Goal: Task Accomplishment & Management: Complete application form

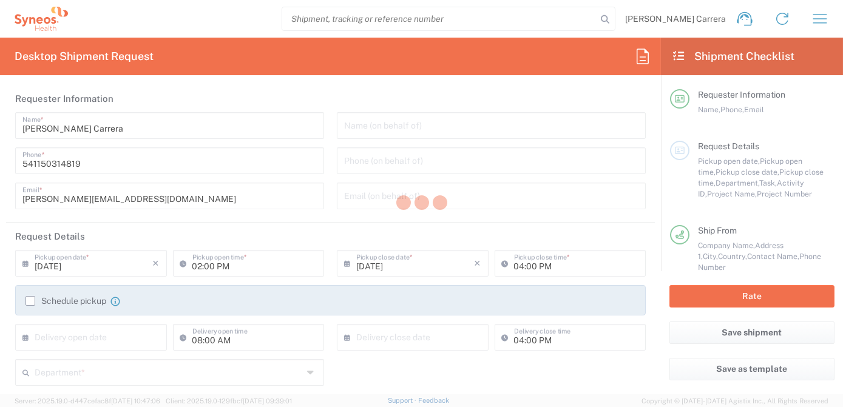
type input "Argentina"
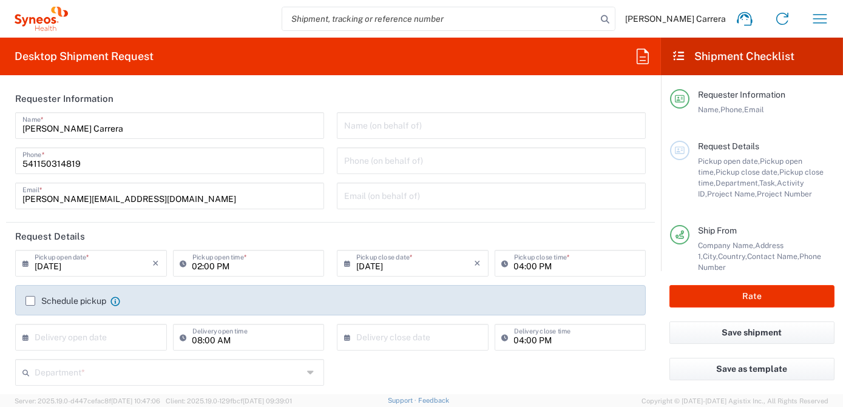
type input "Syneos Health Argentina SA"
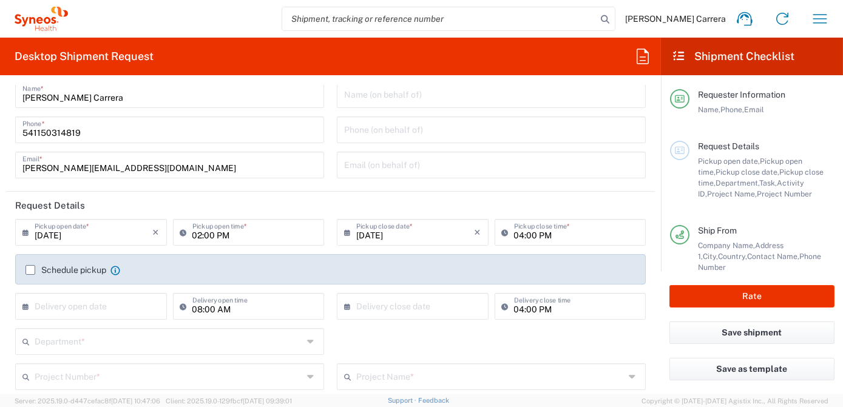
scroll to position [55, 0]
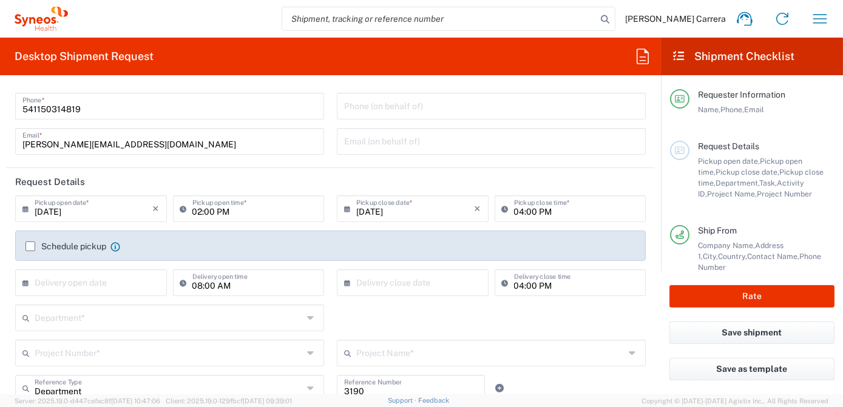
click at [82, 348] on input "text" at bounding box center [169, 352] width 268 height 21
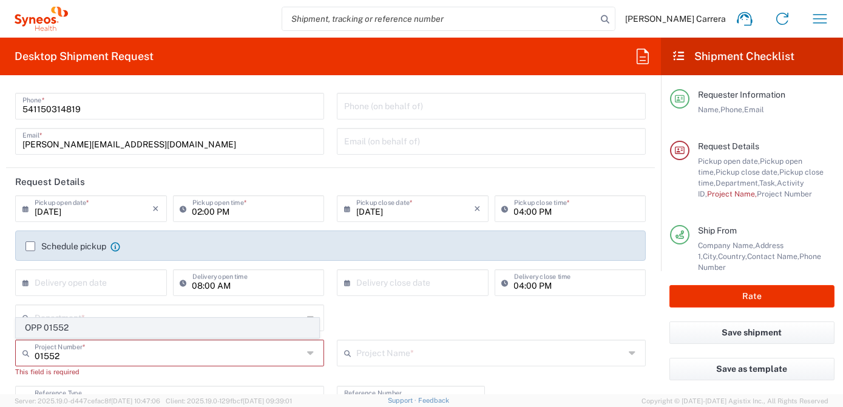
click at [69, 328] on span "OPP 01552" at bounding box center [167, 328] width 302 height 19
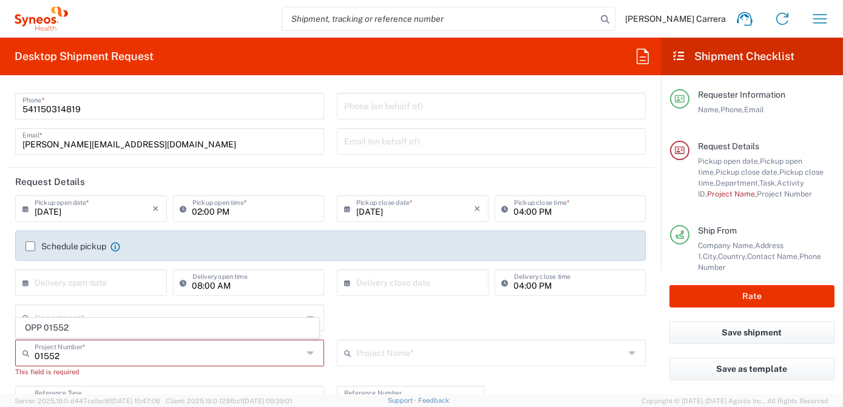
type input "OPP 01552"
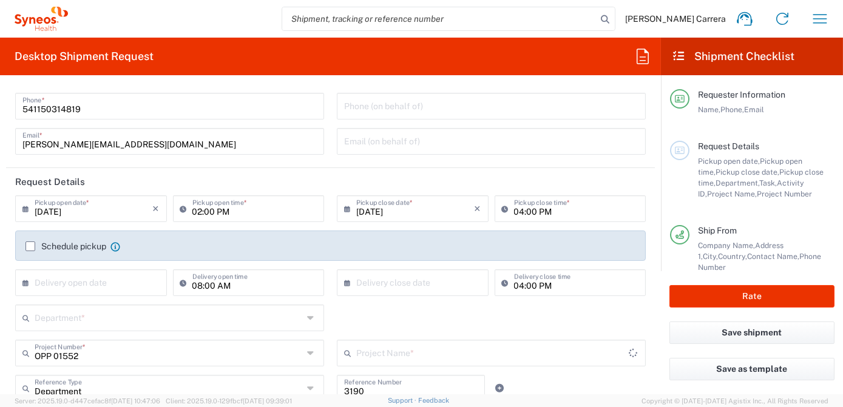
type input "802-AMO-002"
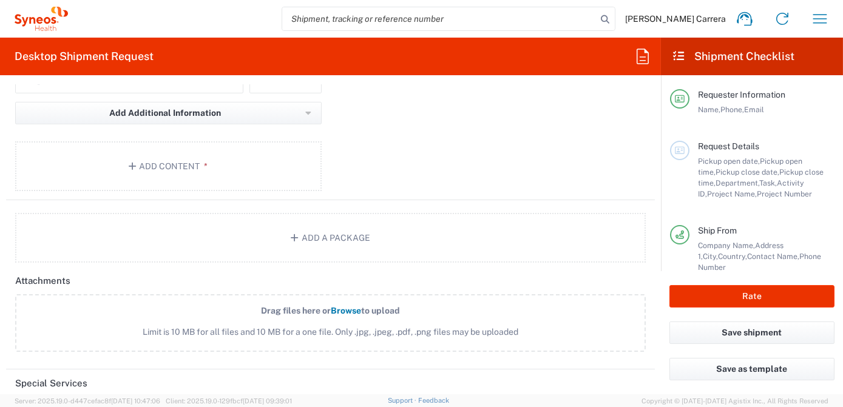
scroll to position [1323, 0]
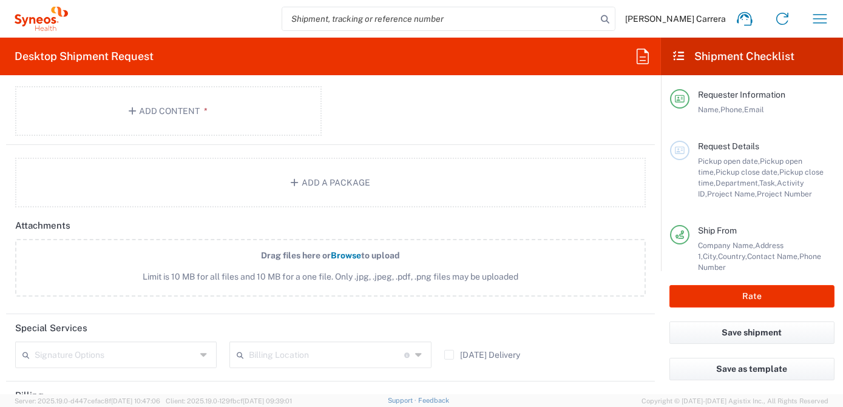
click at [301, 348] on input "text" at bounding box center [326, 353] width 155 height 21
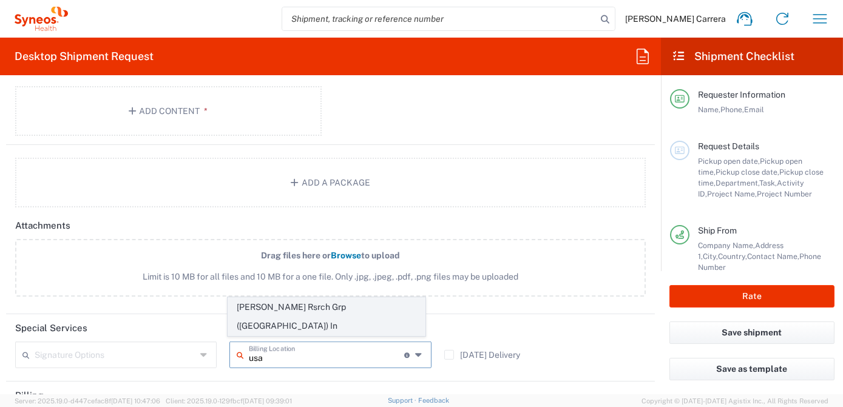
click at [295, 326] on span "[PERSON_NAME] Rsrch Grp ([GEOGRAPHIC_DATA]) In" at bounding box center [326, 317] width 197 height 38
type input "[PERSON_NAME] Rsrch Grp ([GEOGRAPHIC_DATA]) In"
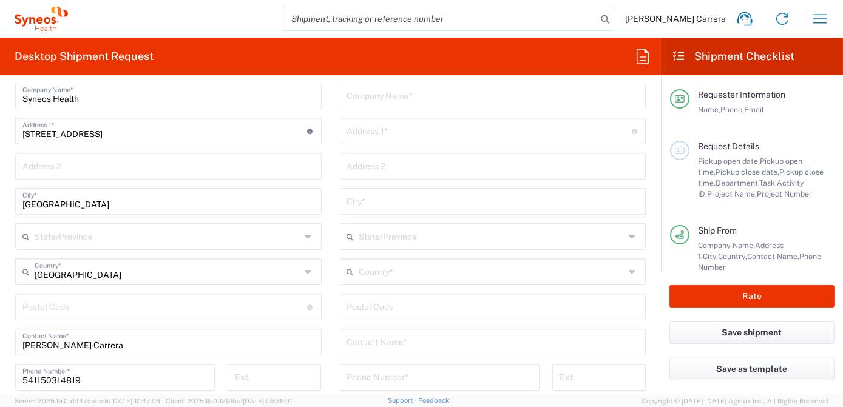
scroll to position [607, 0]
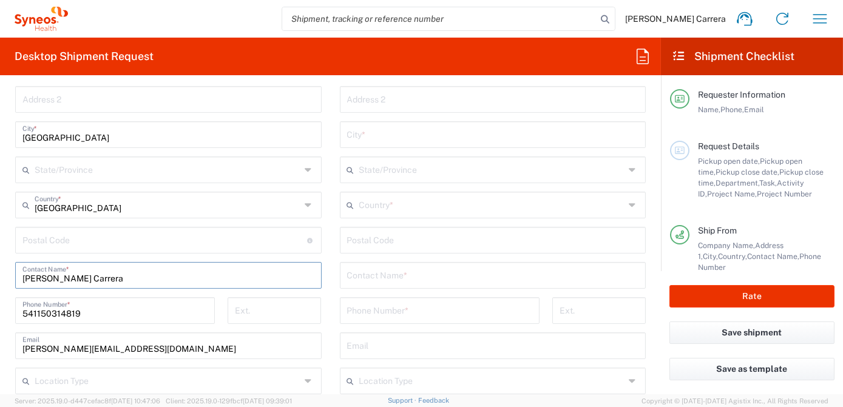
drag, startPoint x: 155, startPoint y: 276, endPoint x: 0, endPoint y: 250, distance: 157.5
click at [0, 257] on html "Josefina Lascombes Carrera Home Shipment estimator Shipment tracking Desktop sh…" at bounding box center [421, 203] width 843 height 407
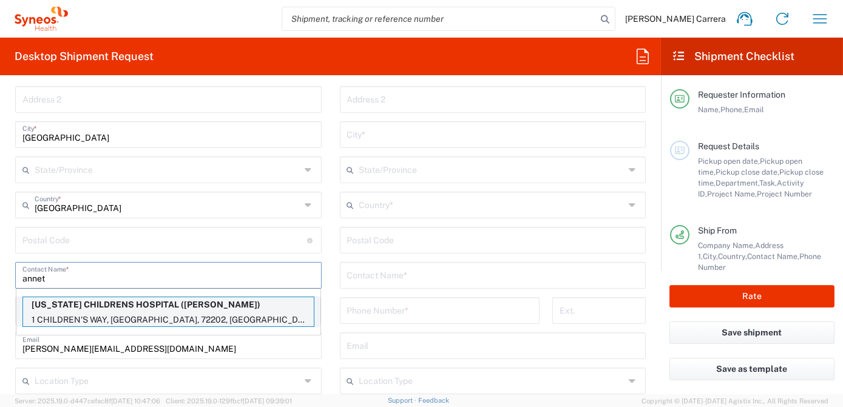
type input "annet"
click at [114, 302] on p "ARKANSAS CHILDRENS HOSPITAL (ANNETTE GUY)" at bounding box center [168, 304] width 291 height 15
type input "ARKANSAS CHILDRENS HOSPITAL"
type input "1 CHILDREN'S WAY"
type input "LITTLE ROCK"
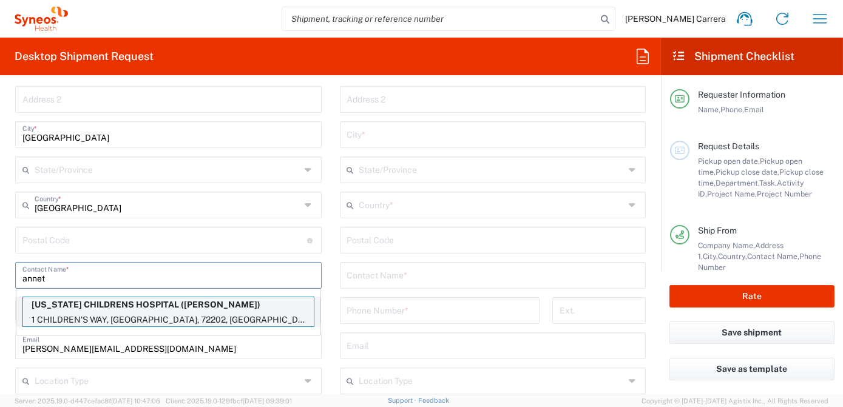
type input "[GEOGRAPHIC_DATA]"
type input "72202"
type input "ANNETTE GUY"
type input "501-364-3380"
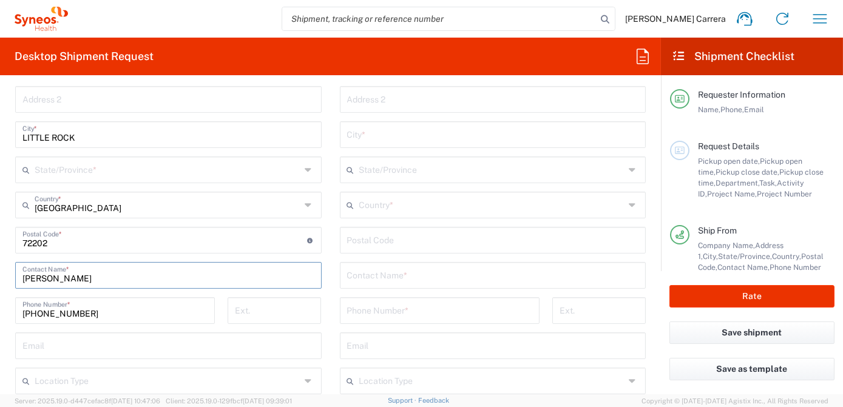
type input "[US_STATE]"
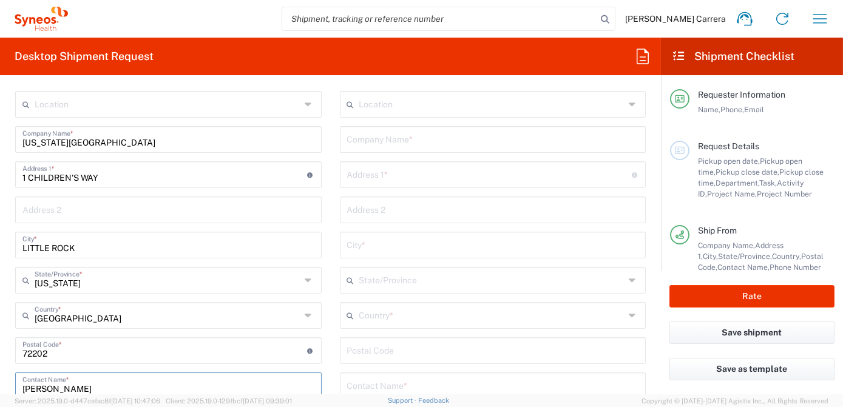
scroll to position [441, 0]
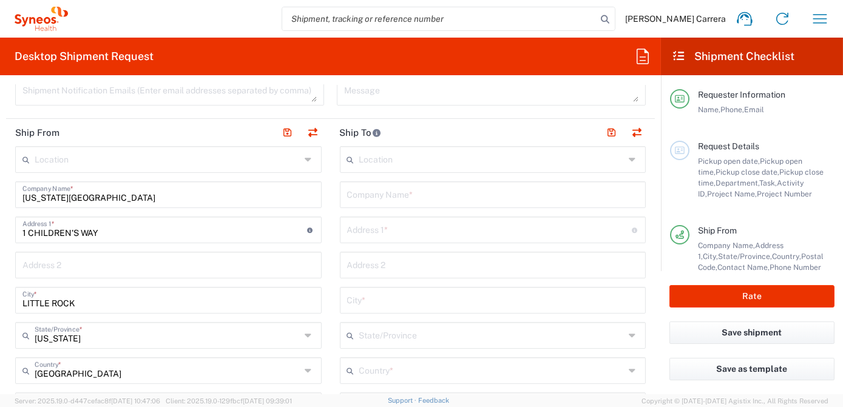
click at [366, 193] on input "text" at bounding box center [493, 193] width 292 height 21
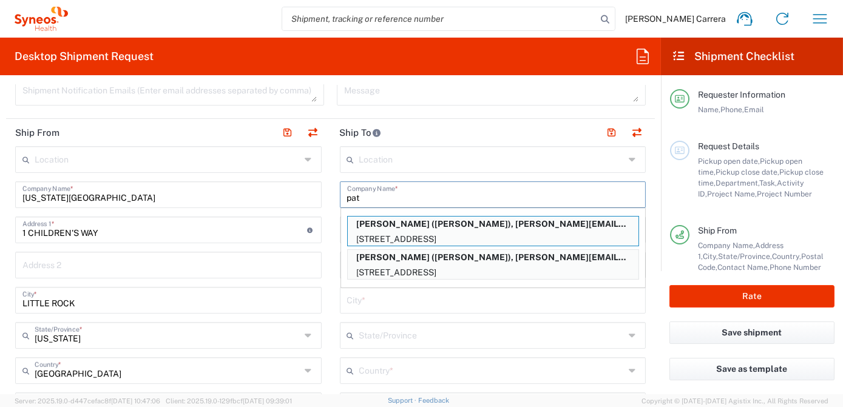
click at [403, 224] on p "Patricia Titus (Patricia Titus), patricia.titus@illingworthresearch.com" at bounding box center [493, 224] width 291 height 15
type input "Patricia Titus"
type input "614 Valley Rd"
type input "Oxford"
type input "[GEOGRAPHIC_DATA]"
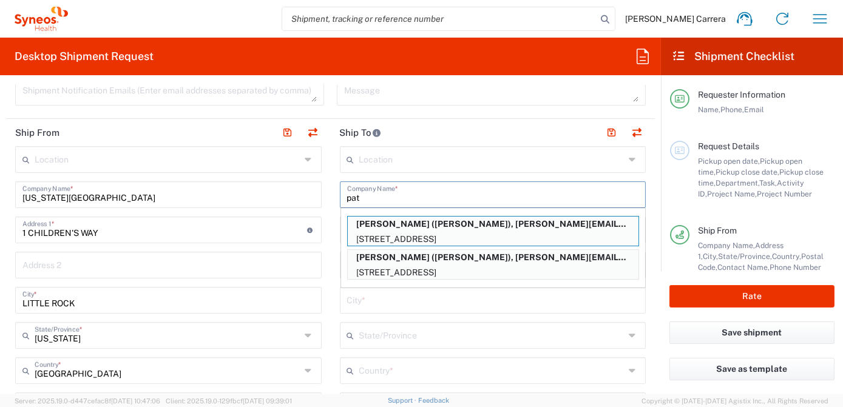
type input "07863"
type input "Patricia Titus"
type input "9084002637"
type input "patricia.titus@illingworthresearch.com"
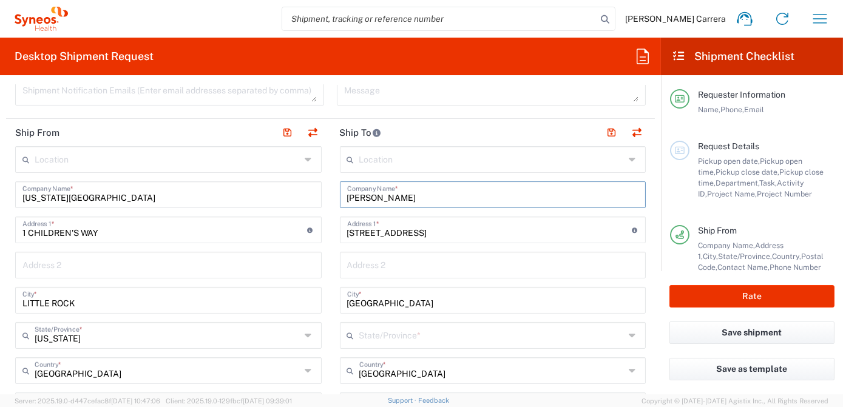
type input "[US_STATE]"
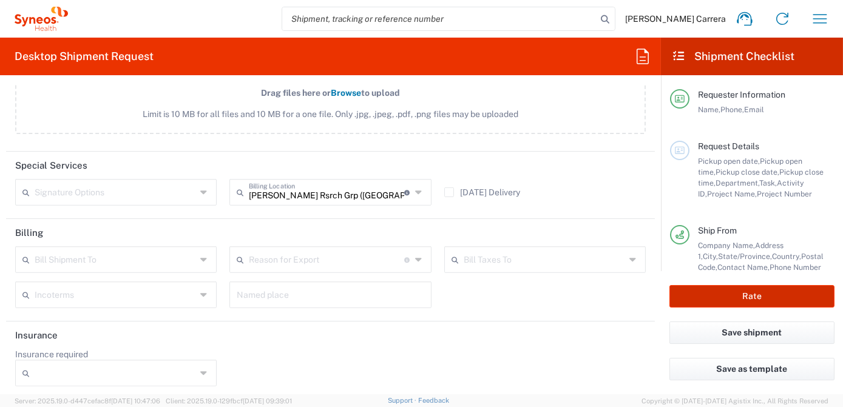
click at [740, 294] on button "Rate" at bounding box center [751, 296] width 165 height 22
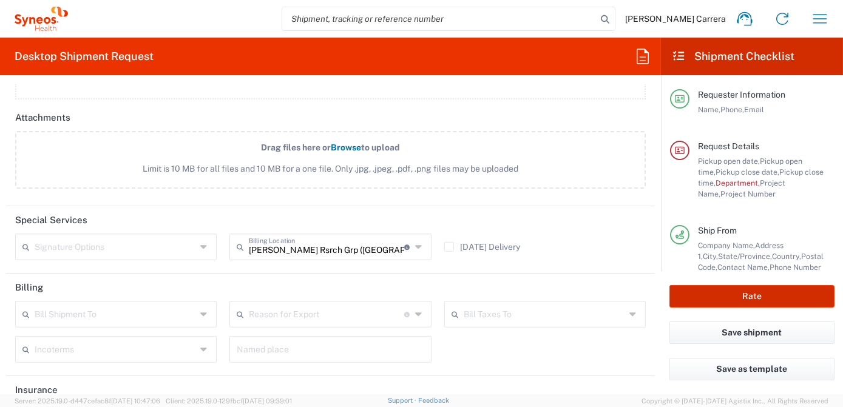
scroll to position [1540, 0]
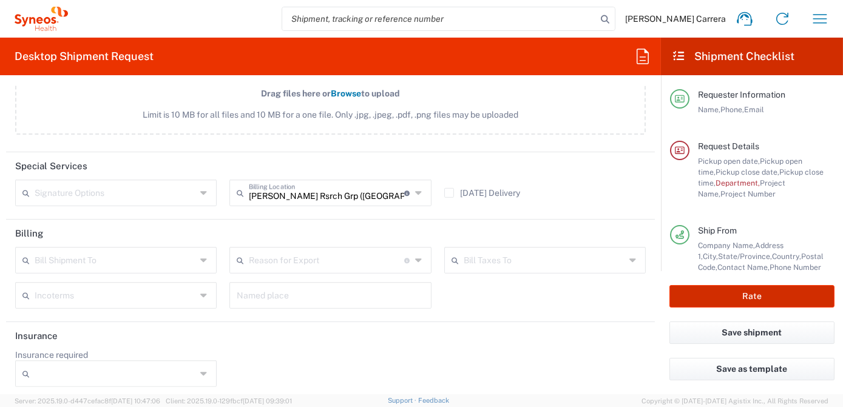
type input "OPP 01552"
click at [737, 300] on button "Rate" at bounding box center [751, 296] width 165 height 22
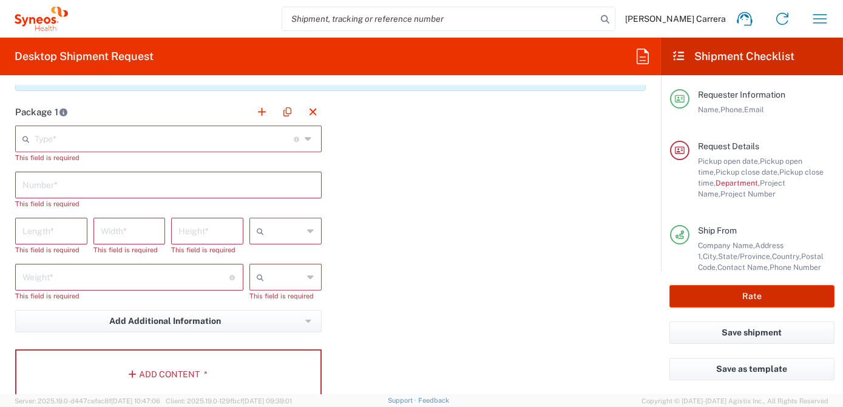
scroll to position [1099, 0]
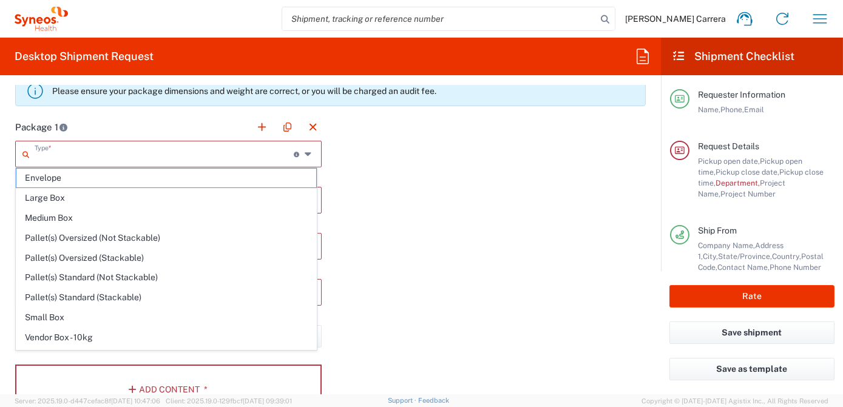
click at [62, 154] on input "text" at bounding box center [164, 153] width 259 height 21
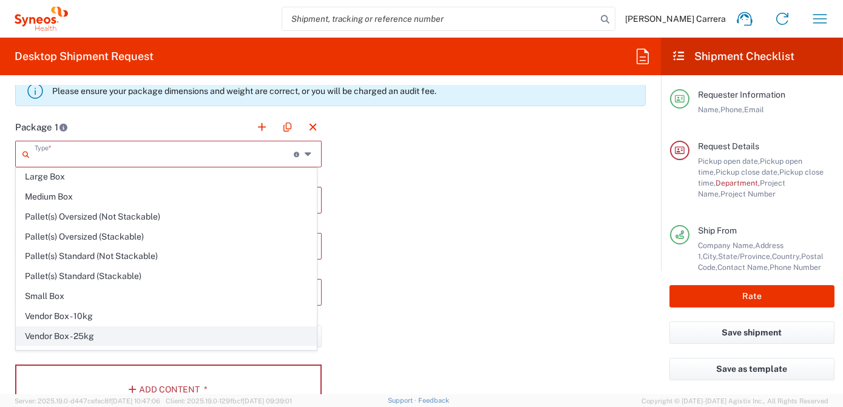
scroll to position [33, 0]
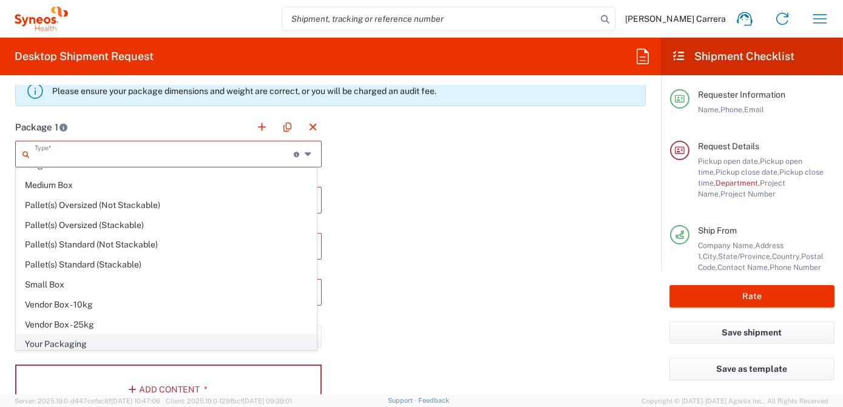
click at [75, 339] on span "Your Packaging" at bounding box center [166, 344] width 300 height 19
type input "Your Packaging"
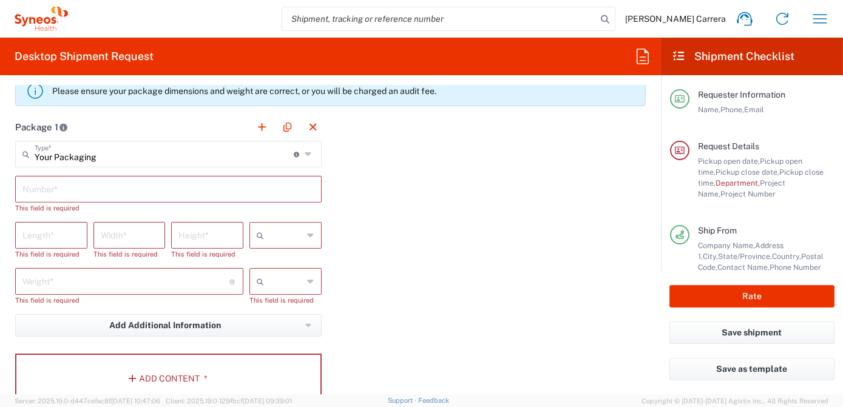
click at [39, 187] on input "text" at bounding box center [168, 188] width 292 height 21
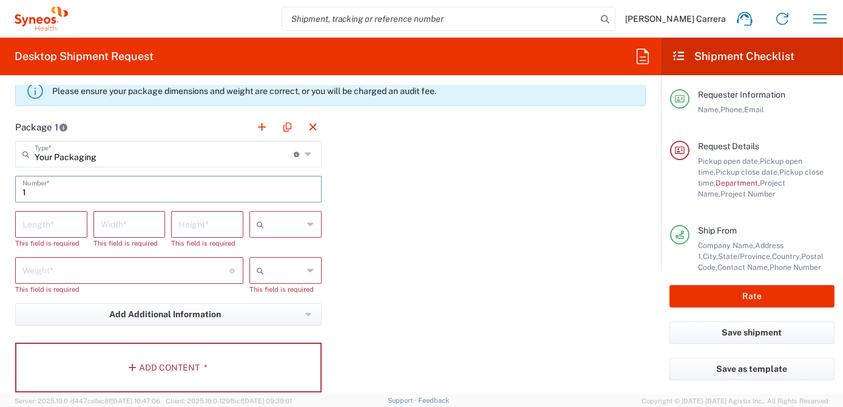
type input "1"
type input "15"
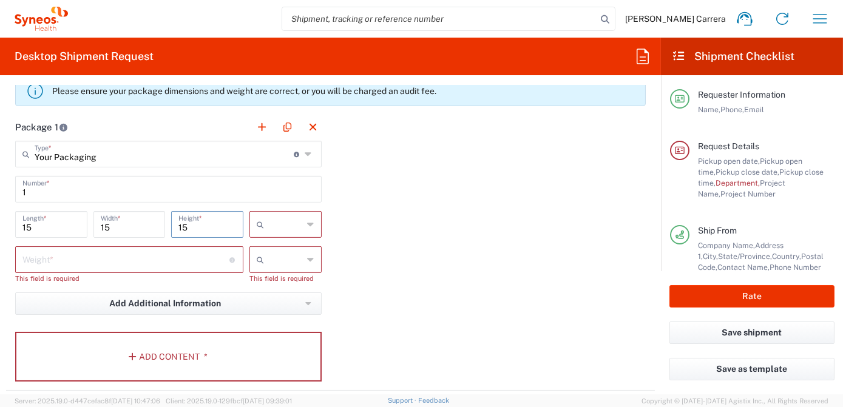
type input "15"
click at [270, 291] on span "in" at bounding box center [282, 288] width 69 height 19
type input "in"
click at [159, 262] on input "number" at bounding box center [125, 258] width 207 height 21
type input "1"
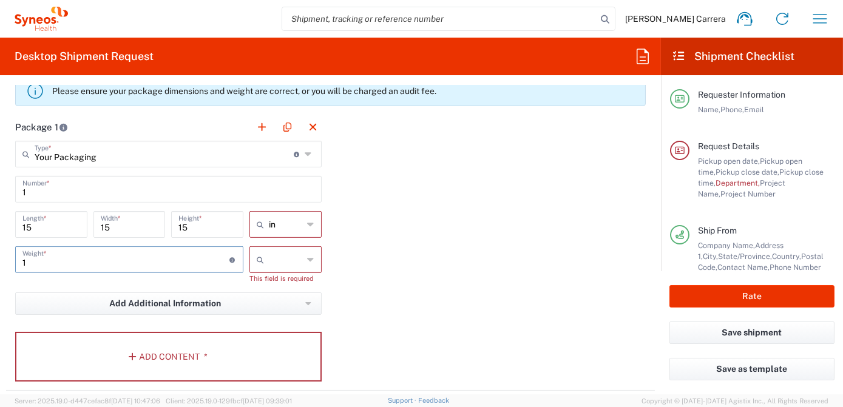
click at [260, 261] on icon at bounding box center [263, 259] width 12 height 19
click at [279, 300] on span "lbs" at bounding box center [282, 303] width 69 height 19
type input "lbs"
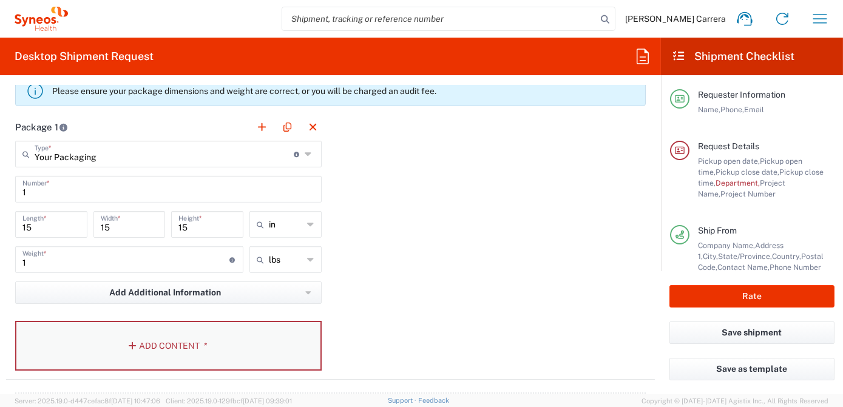
click at [241, 345] on button "Add Content *" at bounding box center [168, 346] width 306 height 50
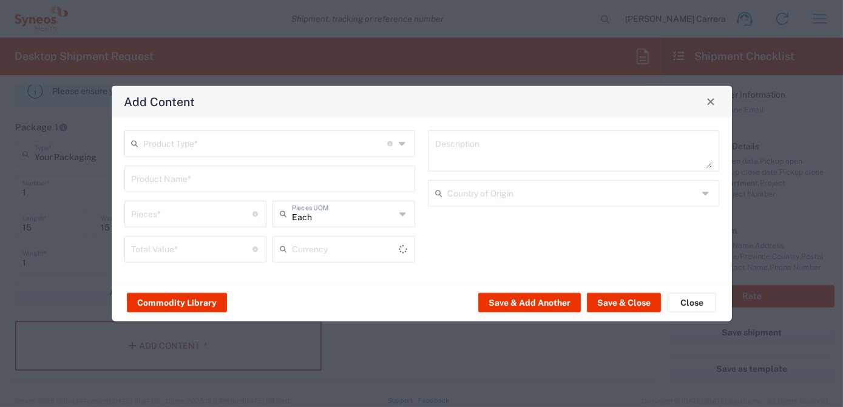
type input "US Dollar"
click at [206, 140] on input "text" at bounding box center [266, 142] width 244 height 21
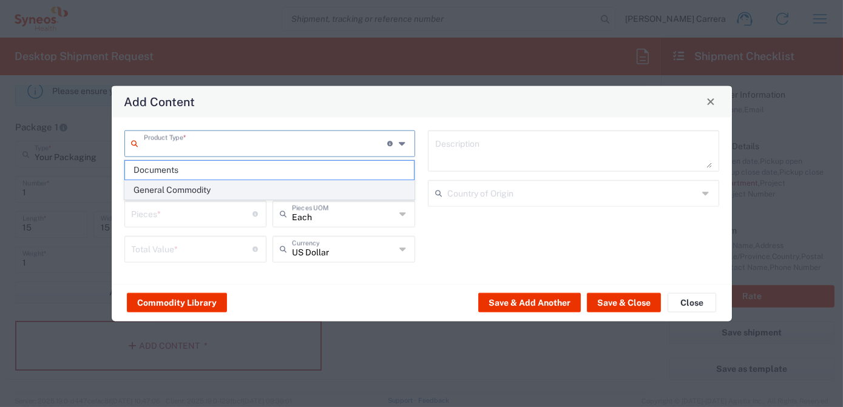
click at [224, 188] on span "General Commodity" at bounding box center [269, 190] width 289 height 19
type input "General Commodity"
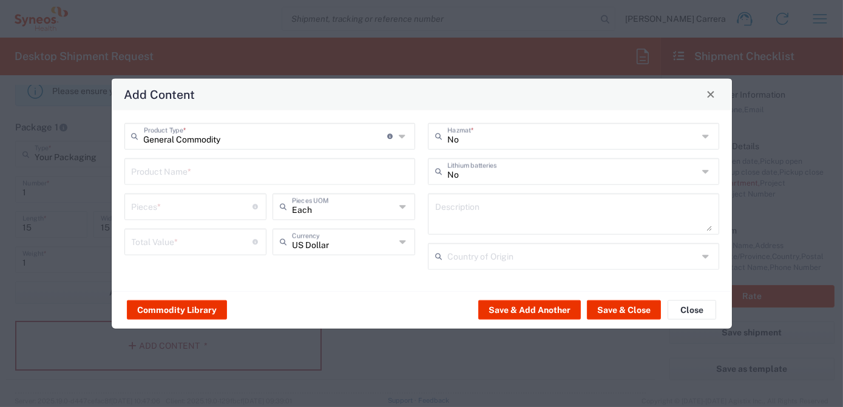
click at [197, 164] on input "text" at bounding box center [270, 170] width 277 height 21
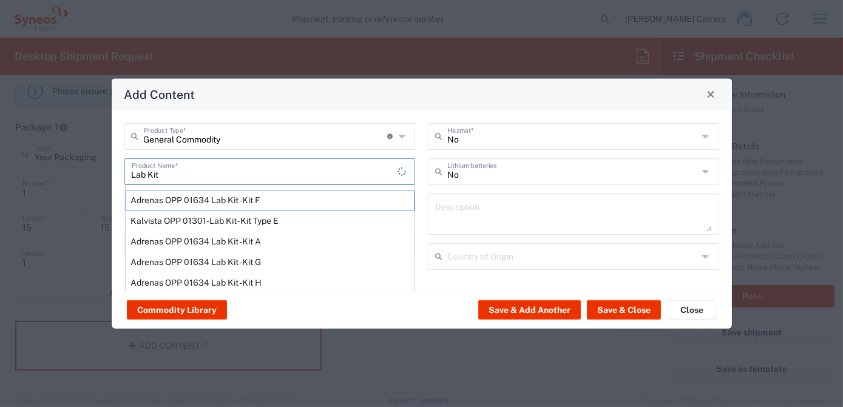
type input "Lab Kit"
click at [116, 178] on div "General Commodity Product Type * Document: Paper document generated internally …" at bounding box center [422, 200] width 620 height 181
click at [286, 119] on div "General Commodity Product Type * Document: Paper document generated internally …" at bounding box center [422, 200] width 620 height 181
click at [115, 186] on div "General Commodity Product Type * Document: Paper document generated internally …" at bounding box center [422, 200] width 620 height 181
click at [156, 177] on input "Lab Kit" at bounding box center [270, 170] width 277 height 21
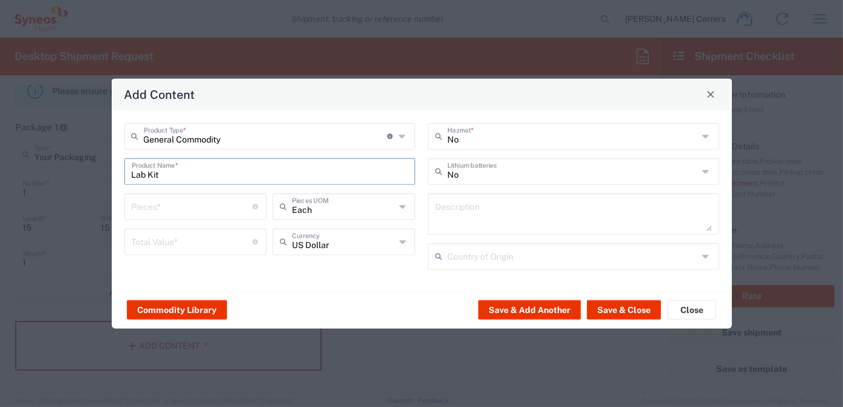
click at [160, 177] on input "Lab Kit" at bounding box center [270, 170] width 277 height 21
click at [146, 203] on input "number" at bounding box center [192, 205] width 121 height 21
type input "1"
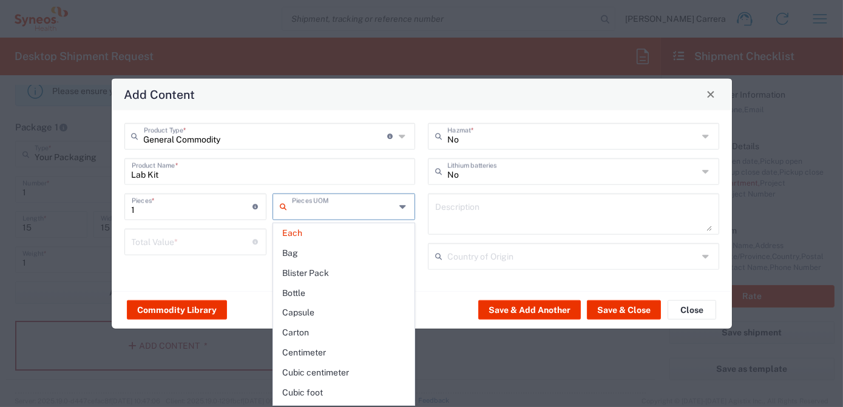
click at [149, 242] on input "number" at bounding box center [192, 240] width 121 height 21
type input "Each"
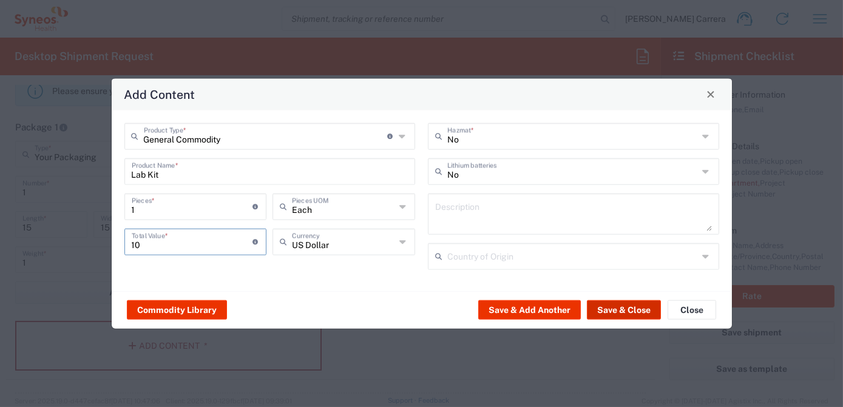
type input "10"
click at [599, 312] on button "Save & Close" at bounding box center [624, 309] width 74 height 19
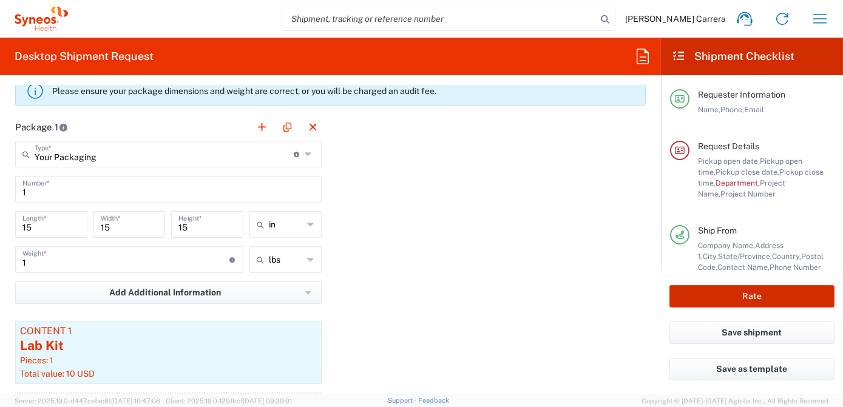
click at [758, 292] on button "Rate" at bounding box center [751, 296] width 165 height 22
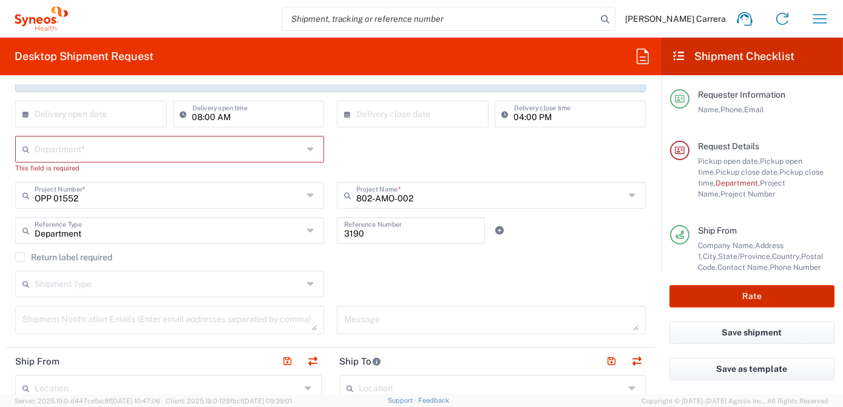
scroll to position [217, 0]
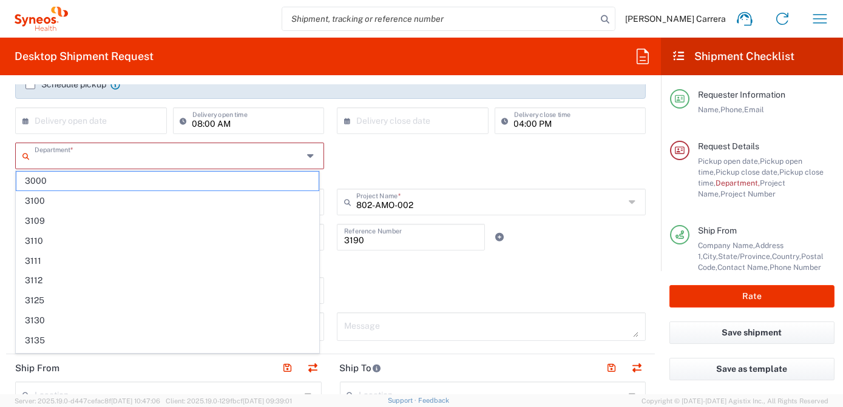
click at [136, 163] on input "text" at bounding box center [169, 154] width 268 height 21
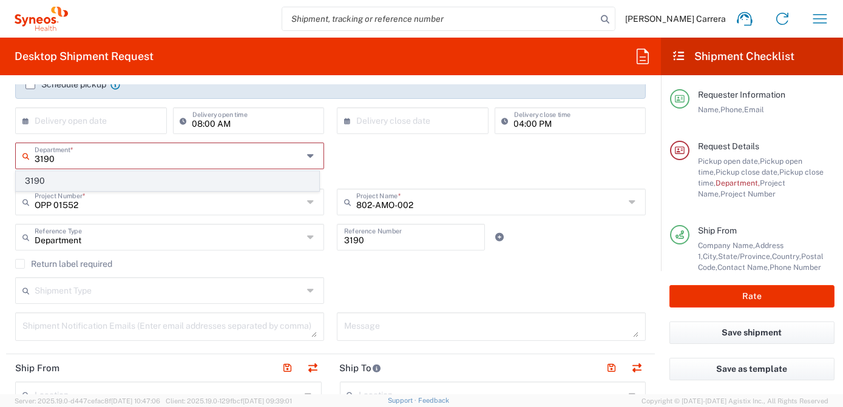
type input "3190"
click at [45, 183] on span "3190" at bounding box center [167, 181] width 302 height 19
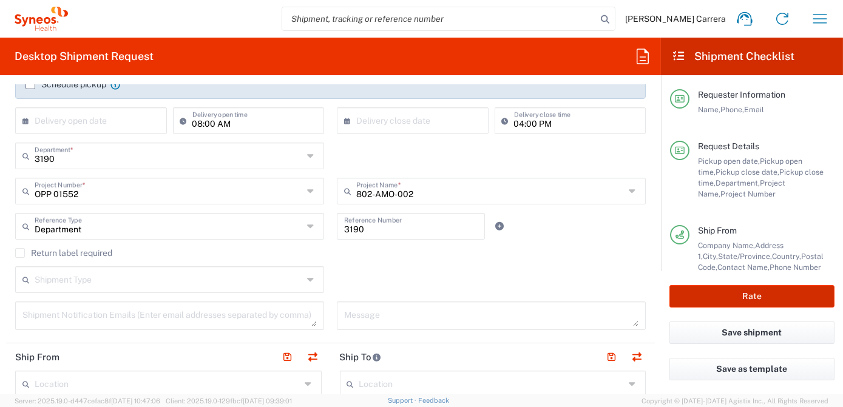
click at [729, 289] on button "Rate" at bounding box center [751, 296] width 165 height 22
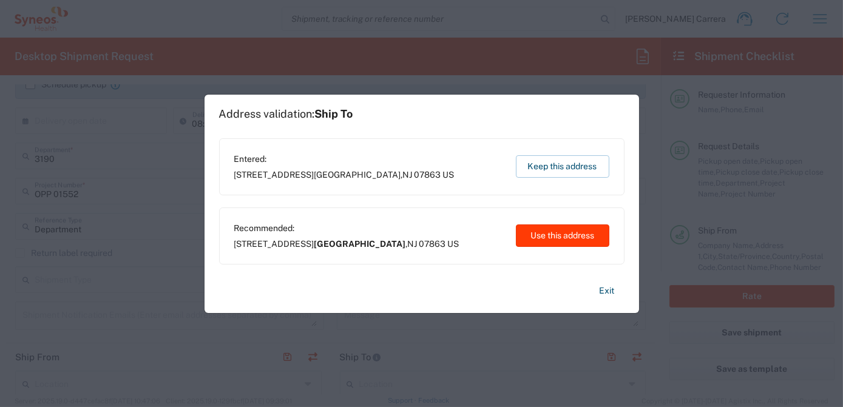
click at [558, 234] on button "Use this address" at bounding box center [562, 235] width 93 height 22
type input "Mansfield Township"
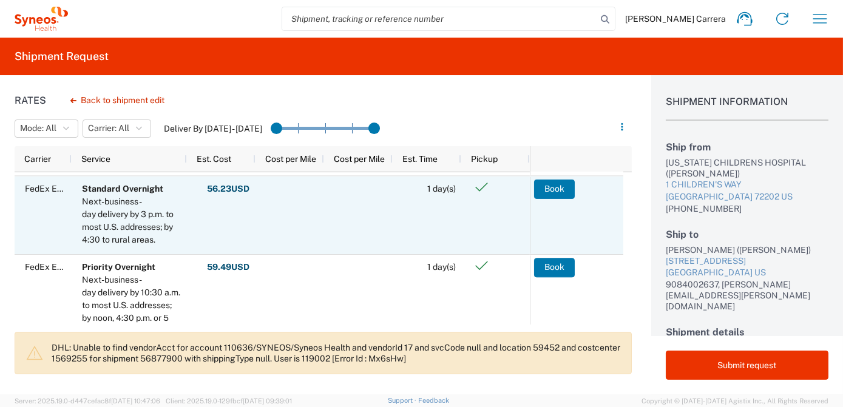
scroll to position [165, 0]
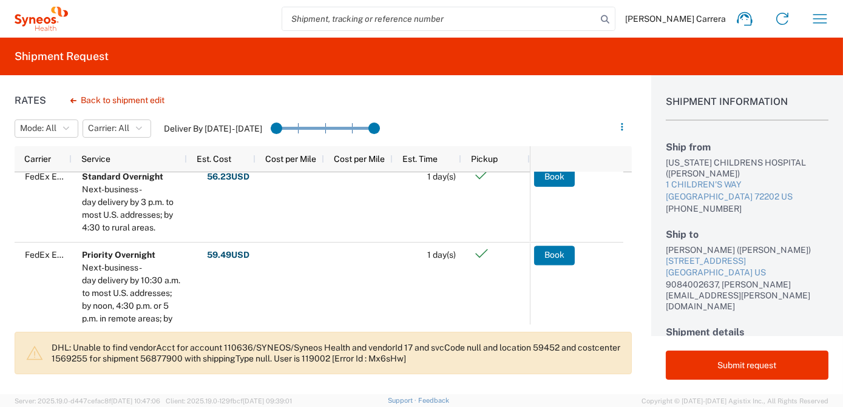
drag, startPoint x: 323, startPoint y: 351, endPoint x: 316, endPoint y: 353, distance: 7.4
click at [322, 352] on p "DHL: Unable to find vendorAcct for account 110636/SYNEOS/Syneos Health and vend…" at bounding box center [337, 353] width 570 height 22
click at [733, 23] on link at bounding box center [744, 18] width 29 height 29
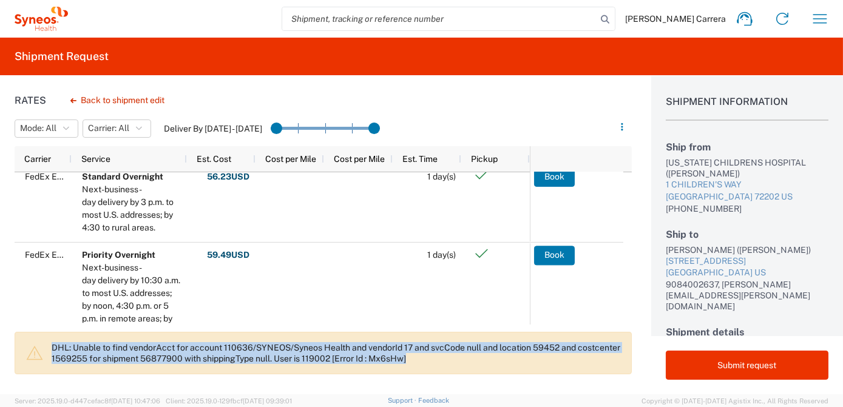
drag, startPoint x: 461, startPoint y: 359, endPoint x: 52, endPoint y: 346, distance: 409.7
click at [52, 346] on p "DHL: Unable to find vendorAcct for account 110636/SYNEOS/Syneos Health and vend…" at bounding box center [337, 353] width 570 height 22
copy p "DHL: Unable to find vendorAcct for account 110636/SYNEOS/Syneos Health and vend…"
click at [744, 14] on icon at bounding box center [744, 19] width 15 height 14
click at [737, 23] on icon at bounding box center [744, 18] width 19 height 19
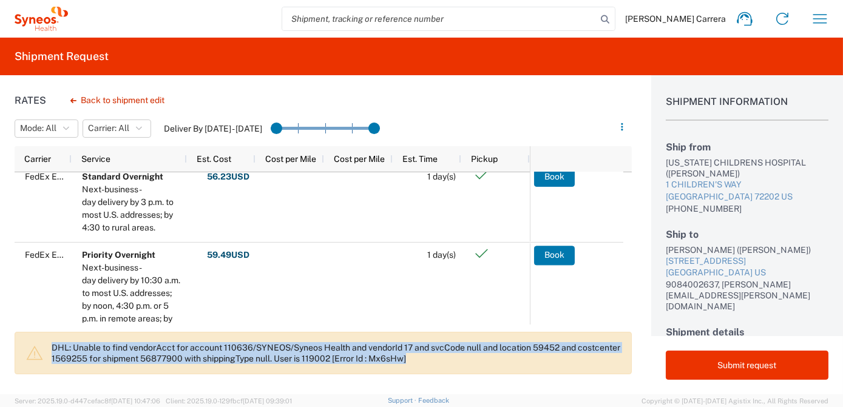
click at [435, 351] on p "DHL: Unable to find vendorAcct for account 110636/SYNEOS/Syneos Health and vend…" at bounding box center [337, 353] width 570 height 22
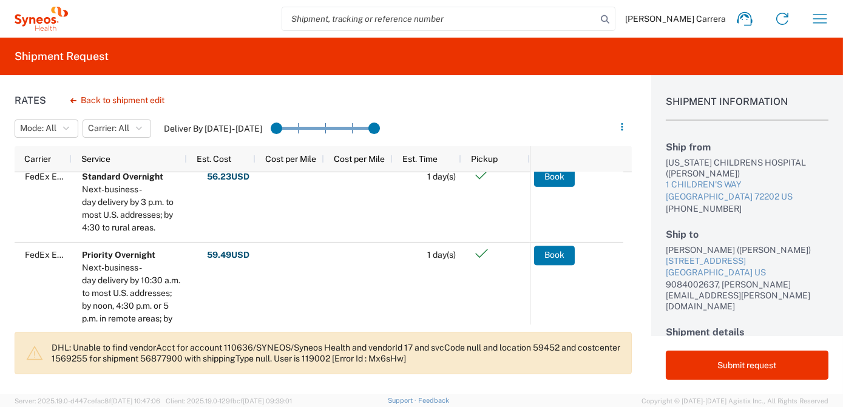
click at [406, 349] on p "DHL: Unable to find vendorAcct for account 110636/SYNEOS/Syneos Health and vend…" at bounding box center [337, 353] width 570 height 22
click at [265, 342] on p "DHL: Unable to find vendorAcct for account 110636/SYNEOS/Syneos Health and vend…" at bounding box center [337, 353] width 570 height 22
click at [131, 104] on button "Back to shipment edit" at bounding box center [117, 100] width 113 height 21
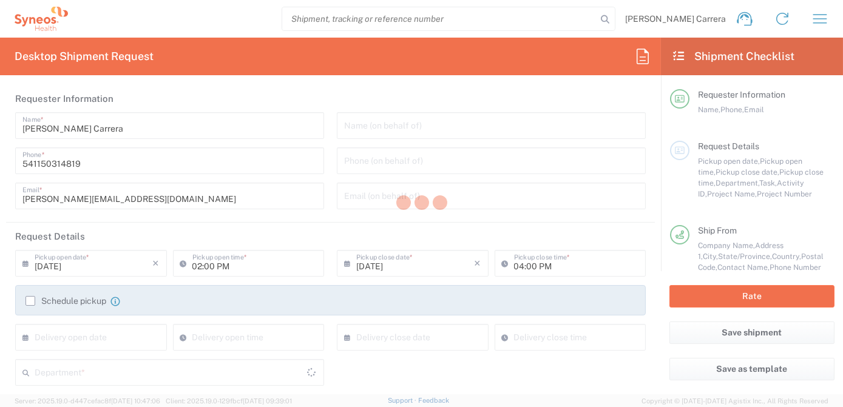
type input "[US_STATE]"
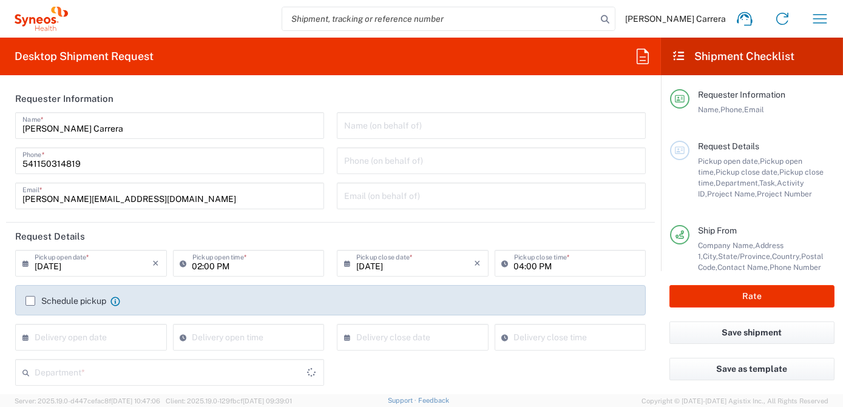
type input "[US_STATE]"
type input "OPP 01552"
type input "Your Packaging"
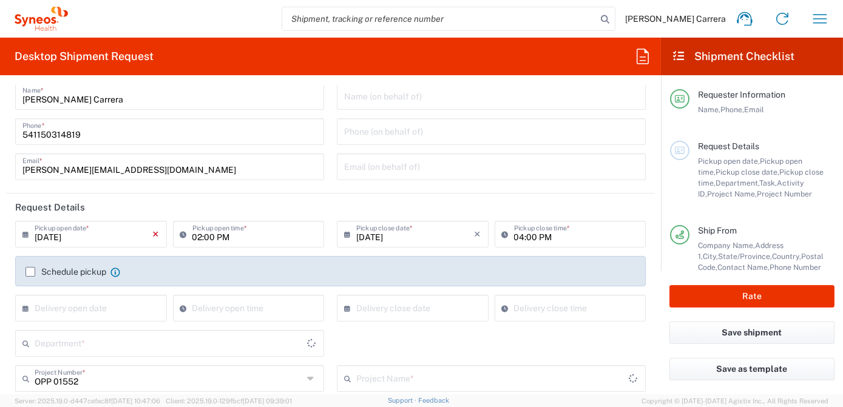
type input "802-AMO-002"
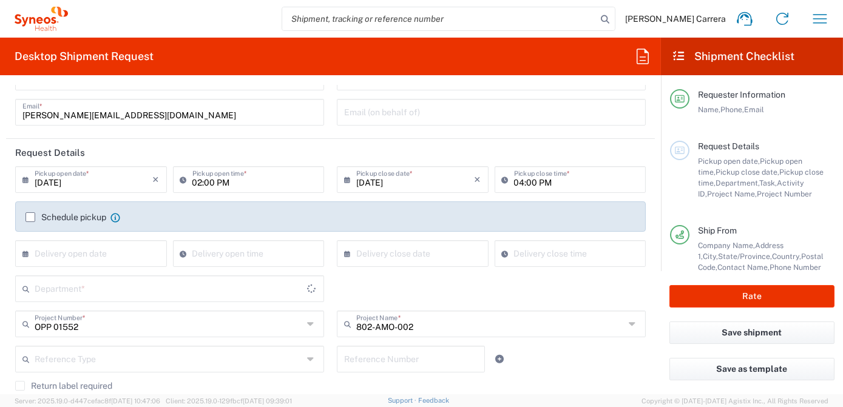
type input "3190"
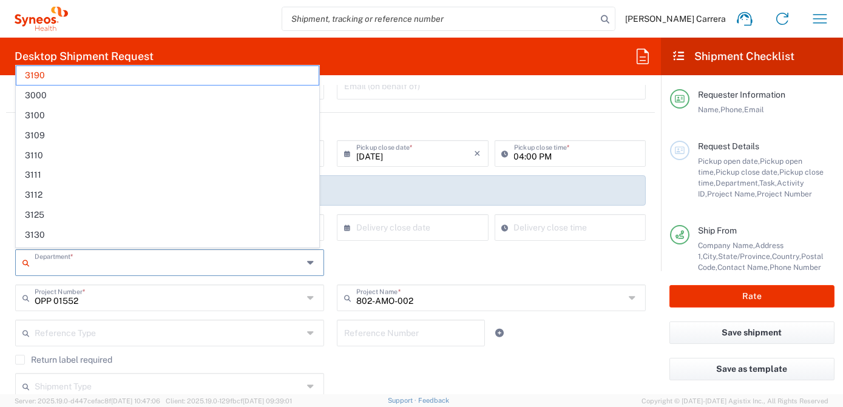
click at [68, 266] on input "text" at bounding box center [169, 261] width 268 height 21
click at [358, 52] on agx-form-header "Desktop Shipment Request" at bounding box center [330, 57] width 661 height 38
type input "3190"
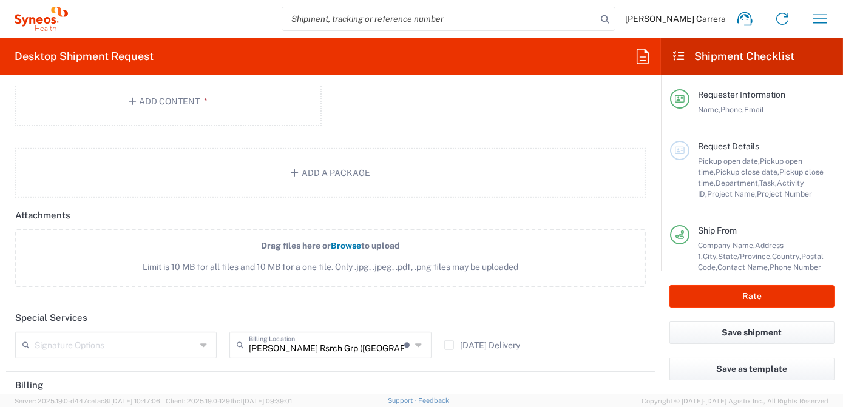
scroll to position [1434, 0]
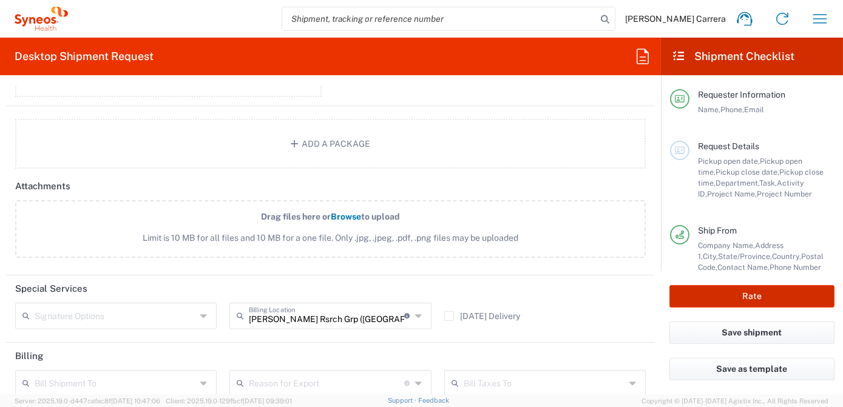
click at [711, 300] on button "Rate" at bounding box center [751, 296] width 165 height 22
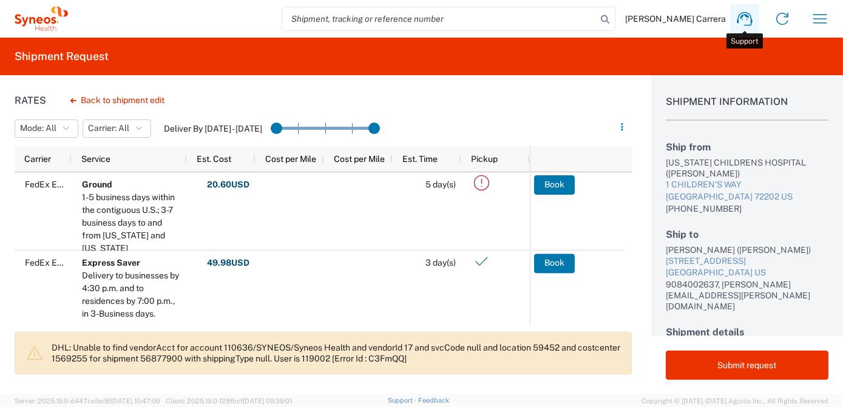
click at [744, 14] on icon at bounding box center [744, 19] width 15 height 14
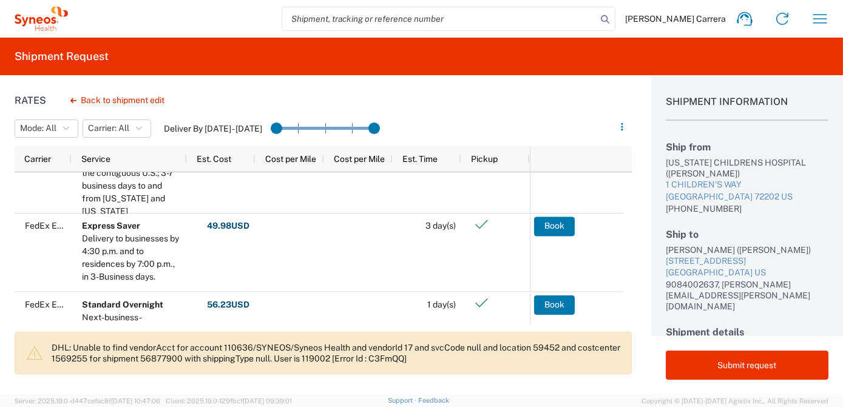
scroll to position [55, 0]
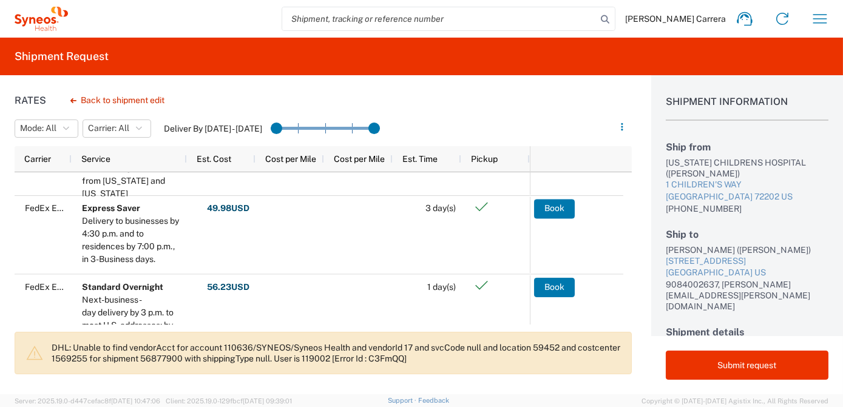
click at [44, 18] on icon at bounding box center [41, 19] width 53 height 24
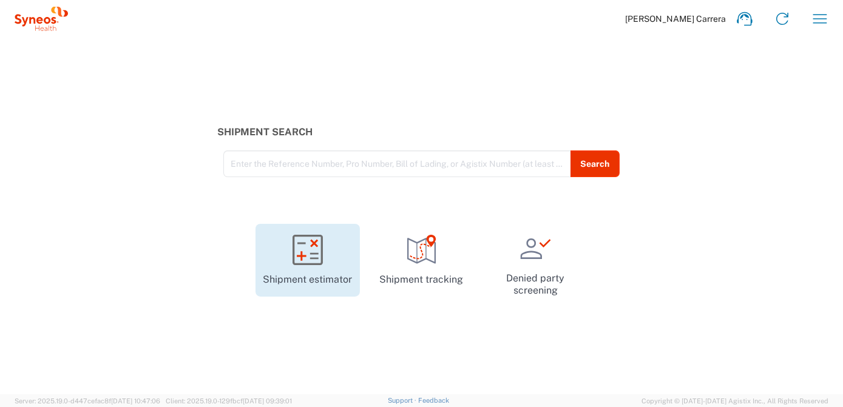
click at [322, 254] on icon at bounding box center [307, 250] width 30 height 30
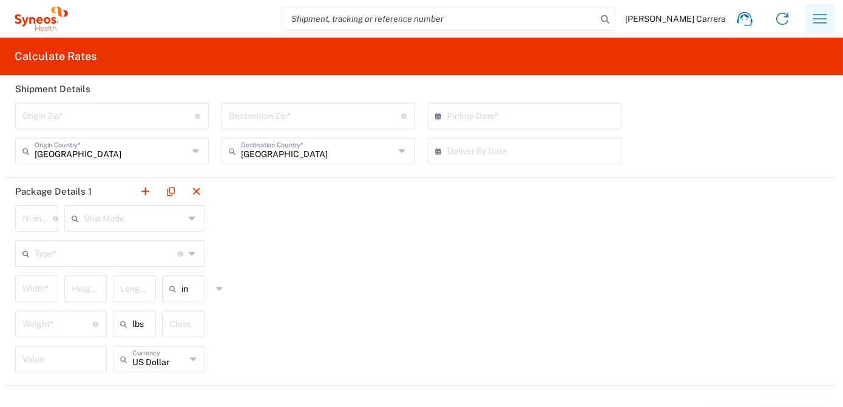
click at [825, 19] on button "button" at bounding box center [819, 18] width 29 height 29
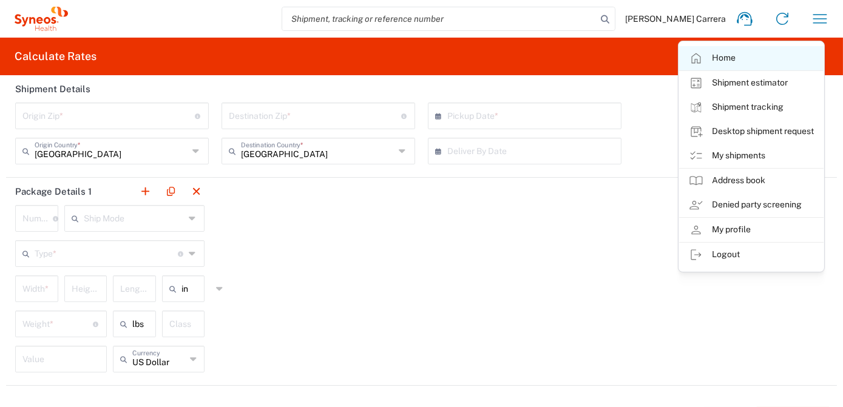
click at [716, 59] on link "Home" at bounding box center [751, 58] width 144 height 24
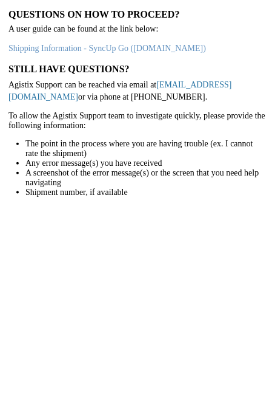
click at [168, 83] on link "[EMAIL_ADDRESS][DOMAIN_NAME]" at bounding box center [120, 90] width 224 height 21
click at [195, 84] on link "[EMAIL_ADDRESS][DOMAIN_NAME]" at bounding box center [120, 90] width 224 height 21
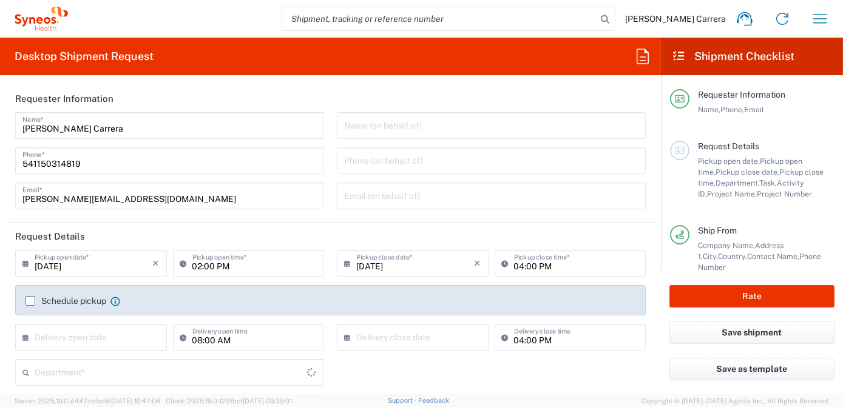
type input "Department"
type input "[GEOGRAPHIC_DATA]"
type input "Syneos Health Argentina SA"
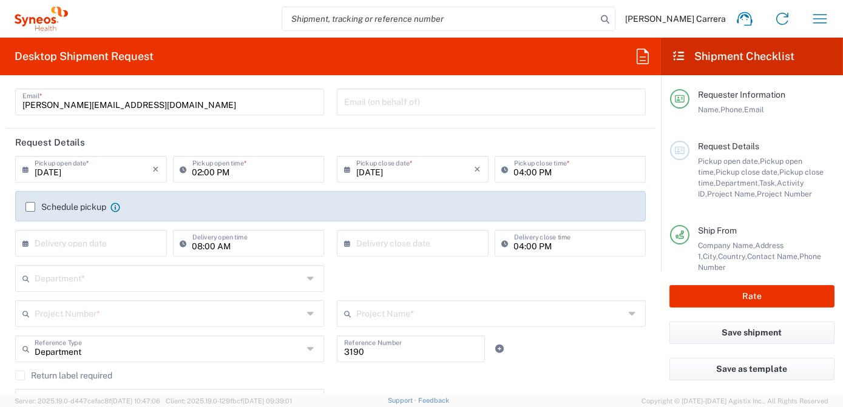
scroll to position [110, 0]
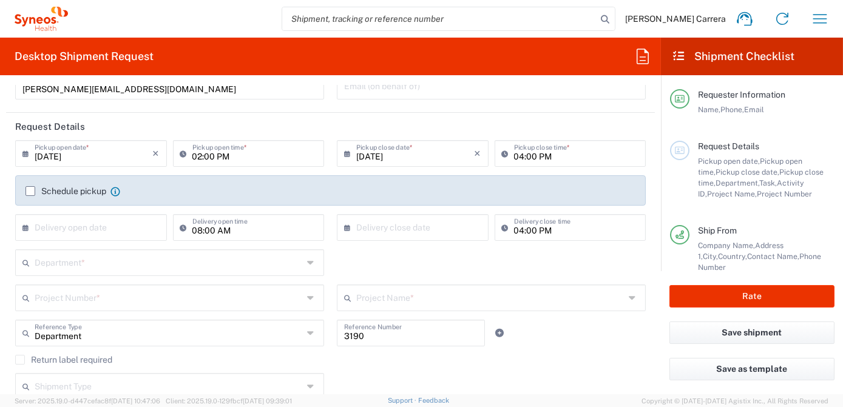
click at [90, 270] on input "text" at bounding box center [169, 261] width 268 height 21
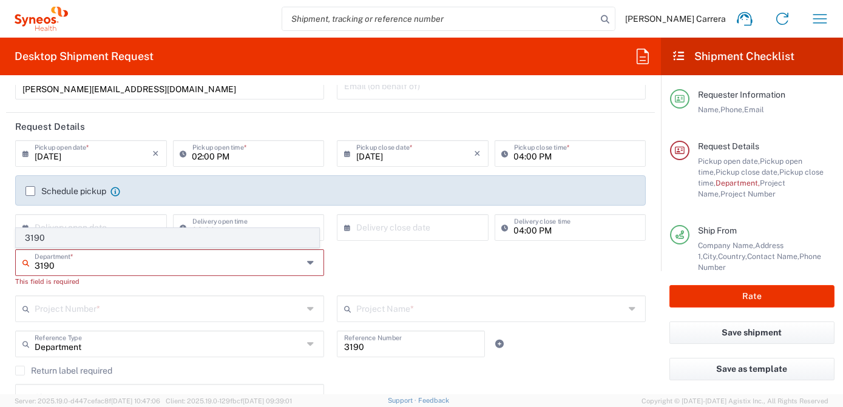
type input "3190"
click at [53, 237] on span "3190" at bounding box center [167, 238] width 302 height 19
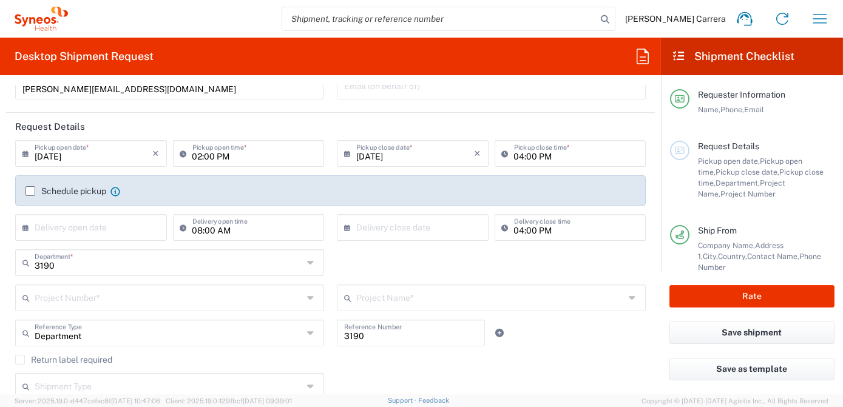
click at [147, 306] on div "Project Number *" at bounding box center [169, 298] width 309 height 27
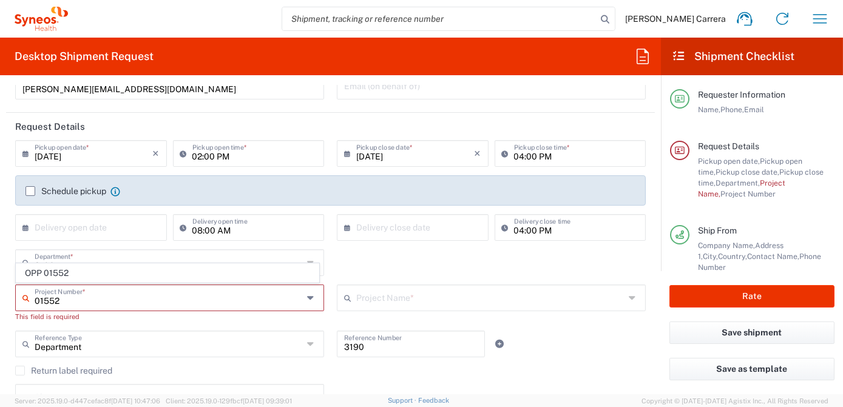
click at [50, 275] on span "OPP 01552" at bounding box center [167, 273] width 302 height 19
type input "OPP 01552"
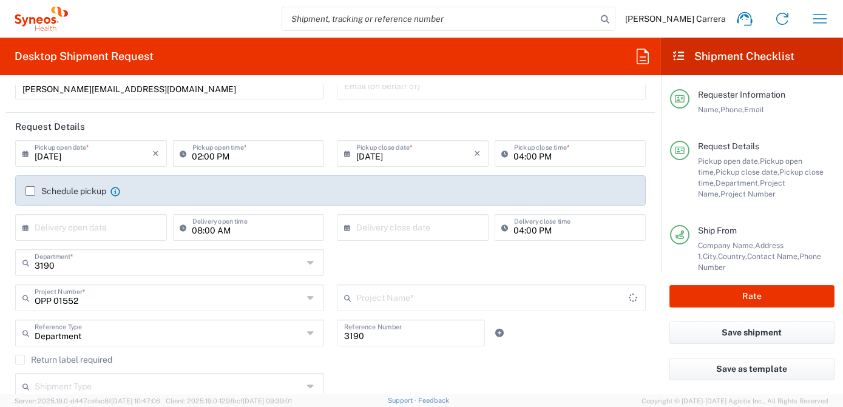
type input "802-AMO-002"
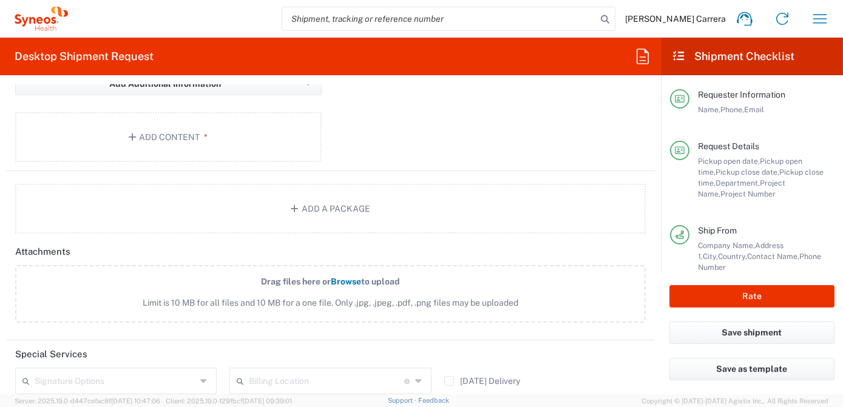
scroll to position [1323, 0]
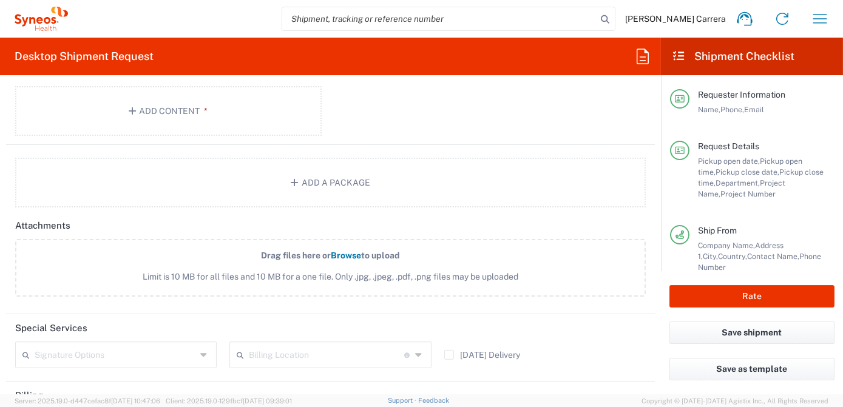
click at [323, 343] on input "text" at bounding box center [326, 353] width 155 height 21
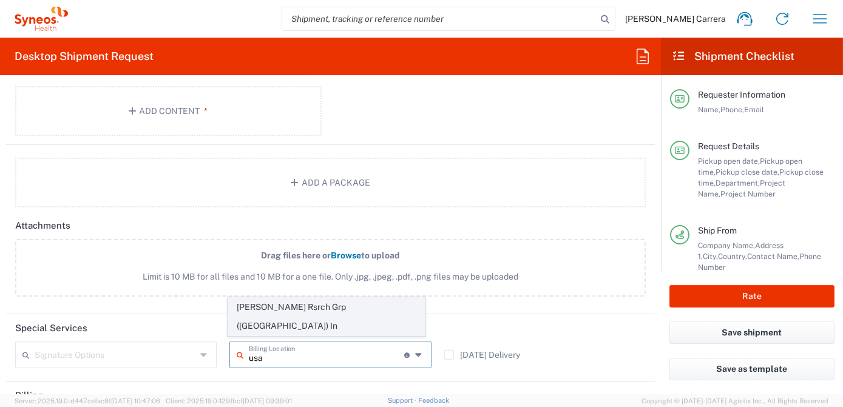
click at [341, 328] on span "[PERSON_NAME] Rsrch Grp ([GEOGRAPHIC_DATA]) In" at bounding box center [326, 317] width 197 height 38
type input "[PERSON_NAME] Rsrch Grp ([GEOGRAPHIC_DATA]) In"
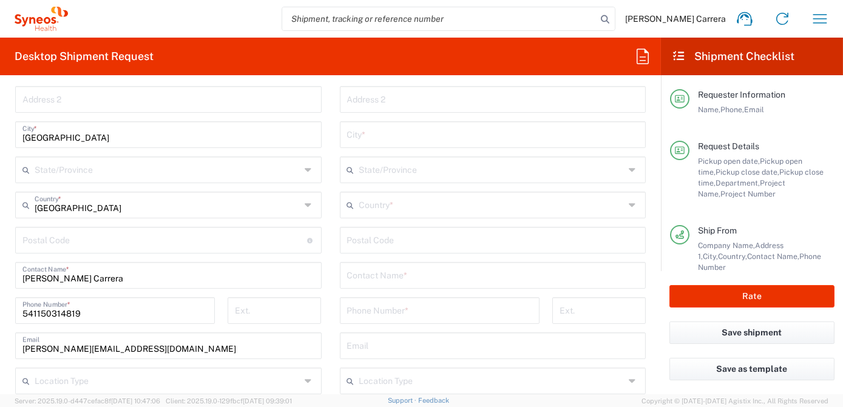
scroll to position [441, 0]
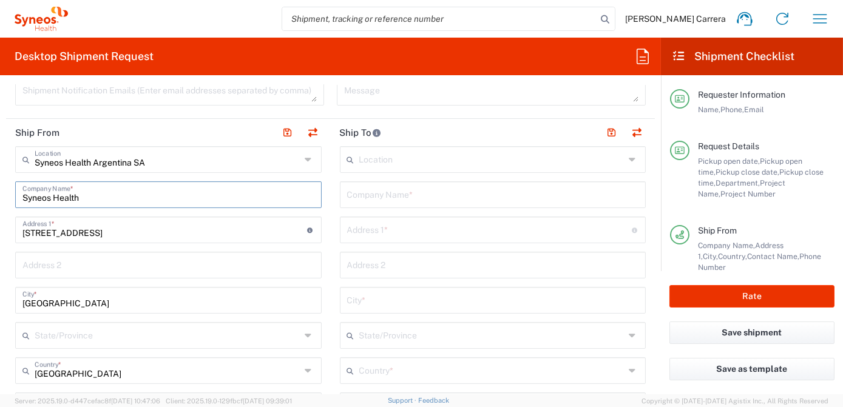
drag, startPoint x: 95, startPoint y: 197, endPoint x: 0, endPoint y: 183, distance: 95.7
click at [0, 183] on html "Josefina Lascombes Carrera Home Shipment estimator Shipment tracking Desktop sh…" at bounding box center [421, 203] width 843 height 407
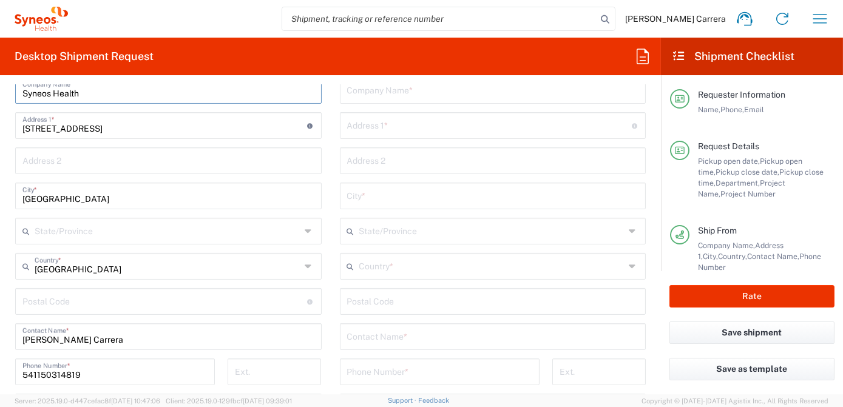
scroll to position [661, 0]
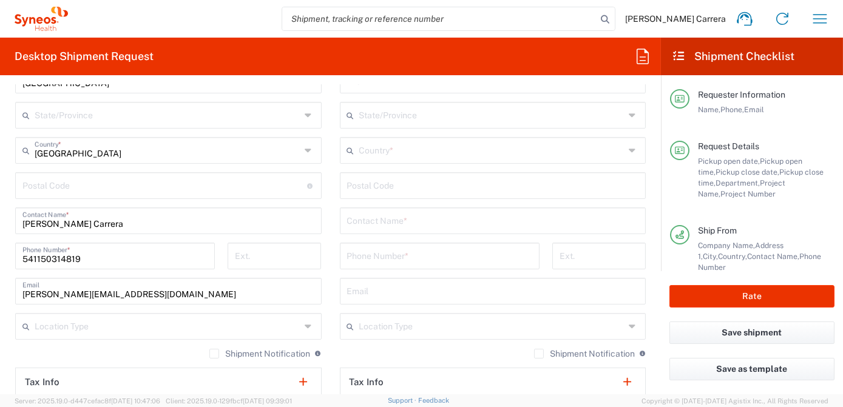
drag, startPoint x: 157, startPoint y: 235, endPoint x: 100, endPoint y: 225, distance: 57.9
click at [100, 225] on div "Syneos Health Argentina SA Location Syneos Health Argentina SA Addison Whitney …" at bounding box center [168, 198] width 306 height 545
drag, startPoint x: 135, startPoint y: 224, endPoint x: 0, endPoint y: 223, distance: 134.7
click at [0, 223] on html "Josefina Lascombes Carrera Home Shipment estimator Shipment tracking Desktop sh…" at bounding box center [421, 203] width 843 height 407
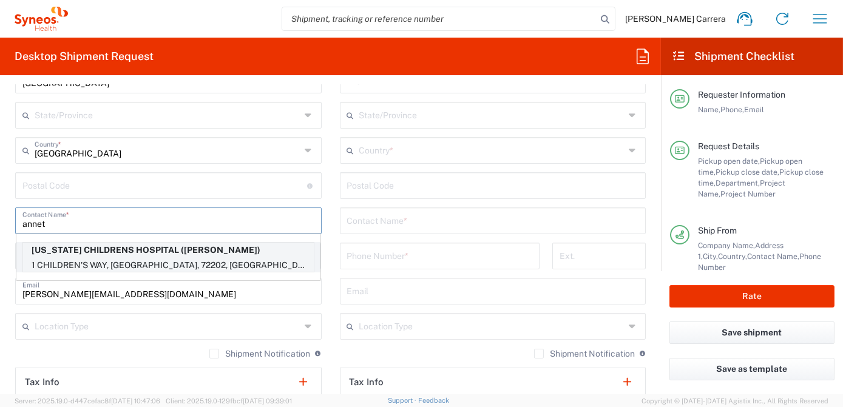
type input "annet"
click at [93, 258] on p "1 CHILDREN'S WAY, LITTLE ROCK, AR, 72202, US" at bounding box center [168, 265] width 291 height 15
type input "ARKANSAS CHILDRENS HOSPITAL"
type input "1 CHILDREN'S WAY"
type input "LITTLE ROCK"
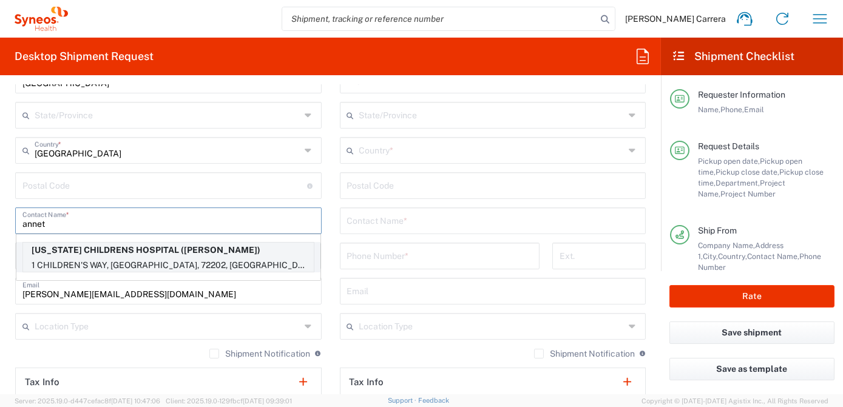
type input "[GEOGRAPHIC_DATA]"
type input "72202"
type input "ANNETTE GUY"
type input "501-364-3380"
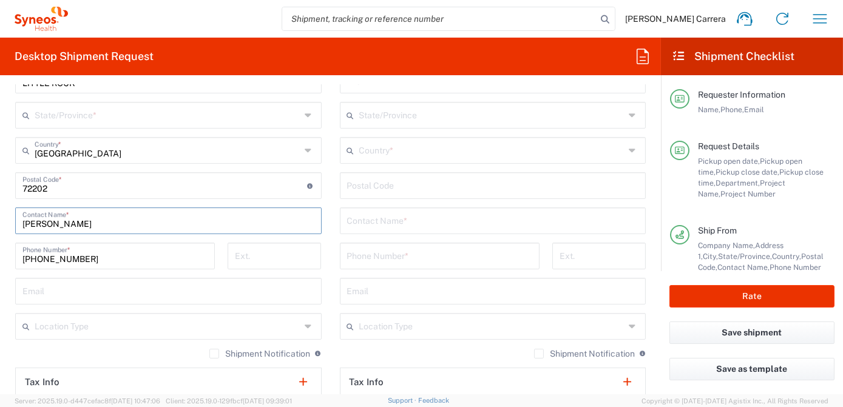
type input "[US_STATE]"
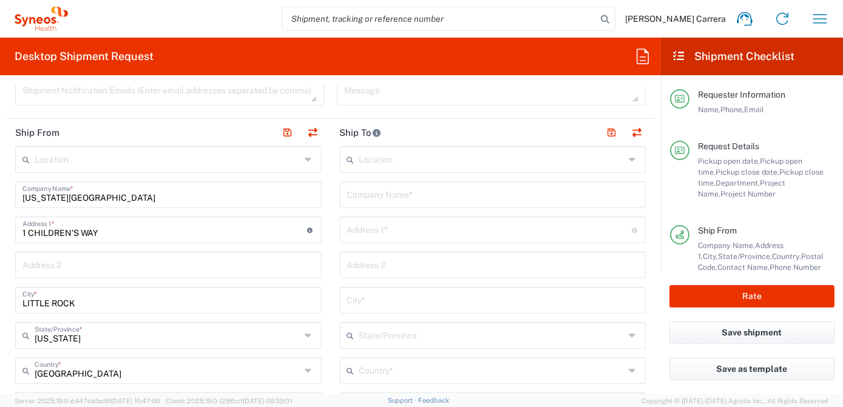
scroll to position [386, 0]
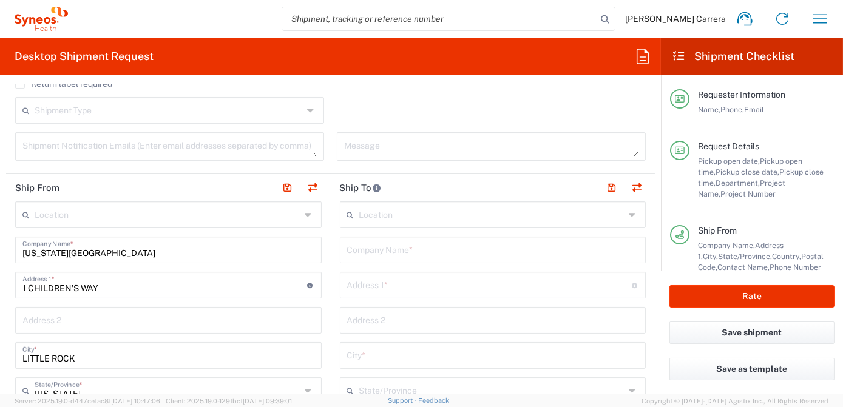
click at [382, 243] on input "text" at bounding box center [493, 248] width 292 height 21
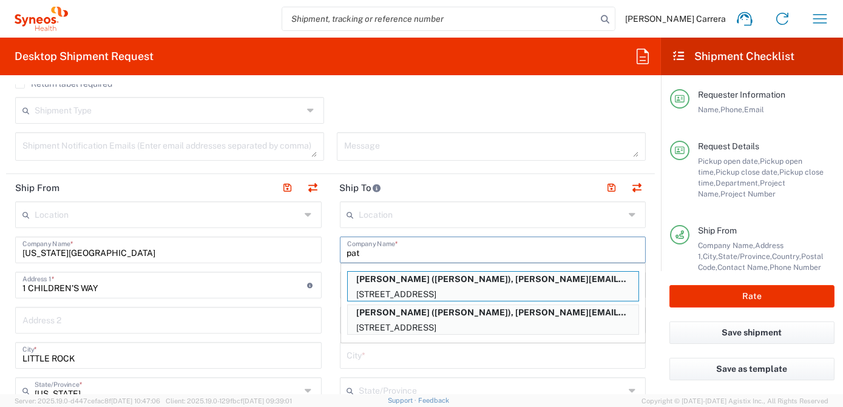
click at [436, 268] on div "Patricia Titus (Patricia Titus), patricia.titus@illingworthresearch.com 614 Val…" at bounding box center [493, 303] width 304 height 71
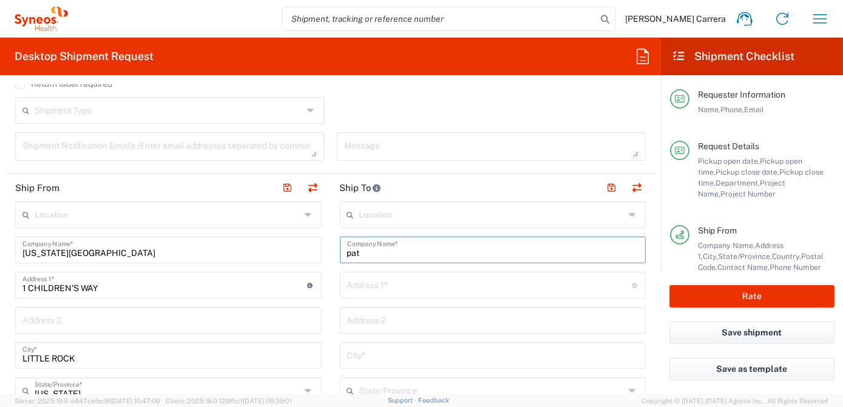
click at [395, 255] on input "pat" at bounding box center [493, 248] width 292 height 21
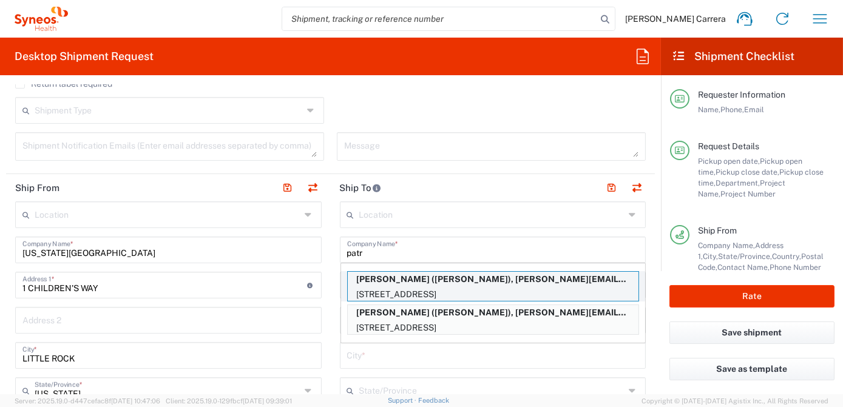
click at [394, 276] on p "Patricia Titus (Patricia Titus), patricia.titus@illingworthresearch.com" at bounding box center [493, 279] width 291 height 15
type input "Patricia Titus"
type input "614 Valley Rd"
type input "Oxford"
type input "[GEOGRAPHIC_DATA]"
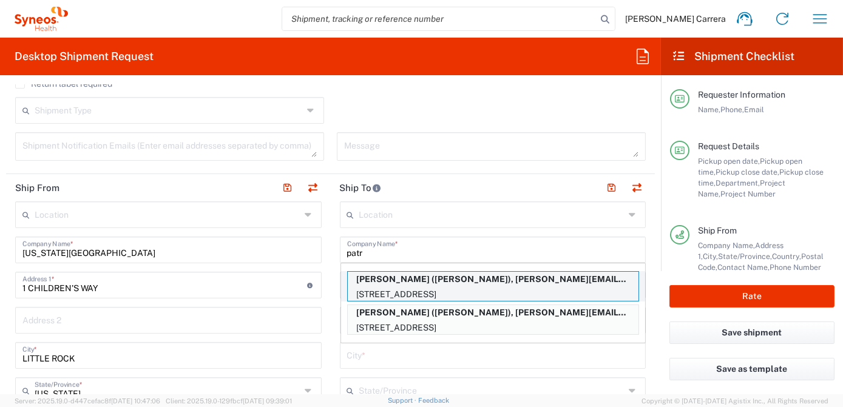
type input "07863"
type input "Patricia Titus"
type input "9084002637"
type input "patricia.titus@illingworthresearch.com"
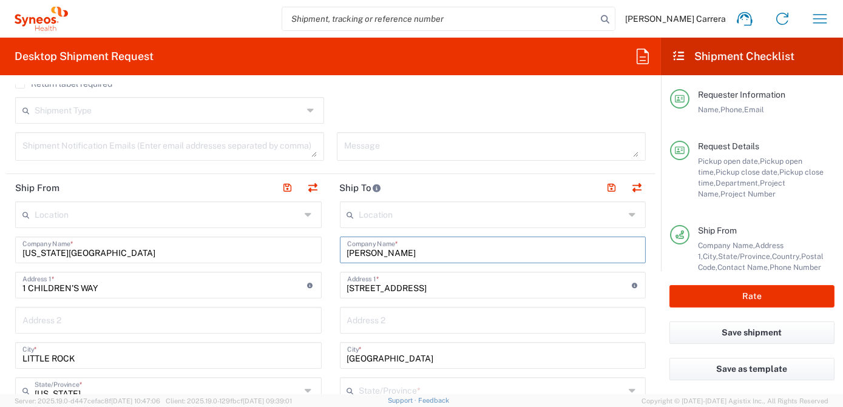
type input "[US_STATE]"
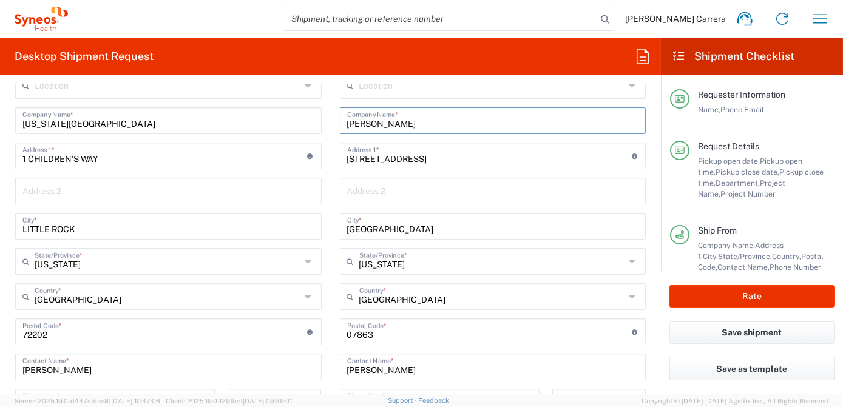
scroll to position [552, 0]
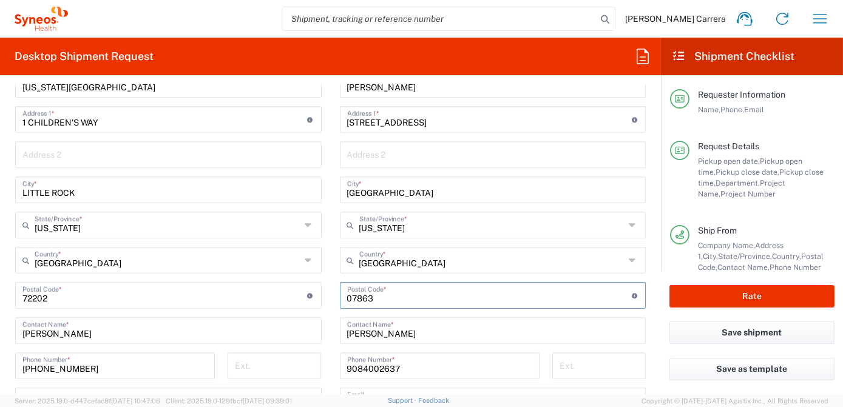
click at [384, 296] on input "undefined" at bounding box center [489, 294] width 285 height 21
click at [312, 302] on div "Postal Code * Postal Code for United States should have the following format: 5…" at bounding box center [168, 295] width 306 height 27
click at [408, 332] on input "Patricia Titus" at bounding box center [493, 329] width 292 height 21
click at [399, 366] on input "9084002637" at bounding box center [439, 364] width 185 height 21
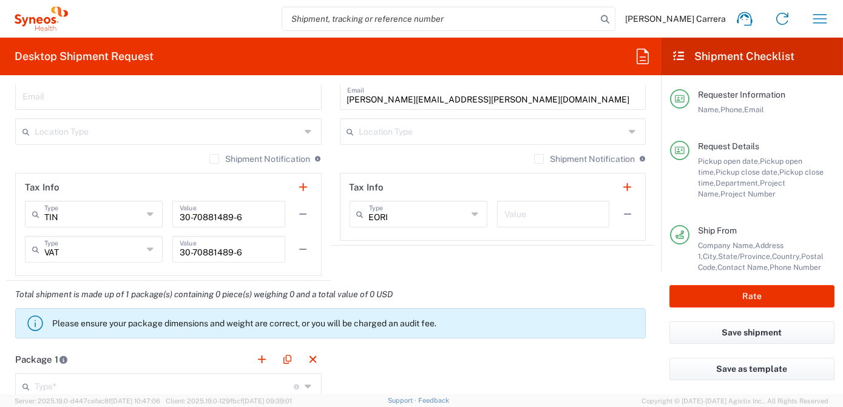
scroll to position [937, 0]
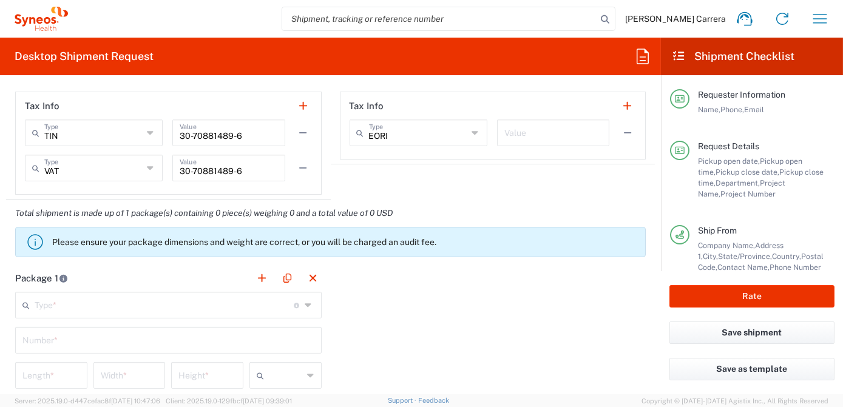
click at [58, 305] on input "text" at bounding box center [164, 304] width 259 height 21
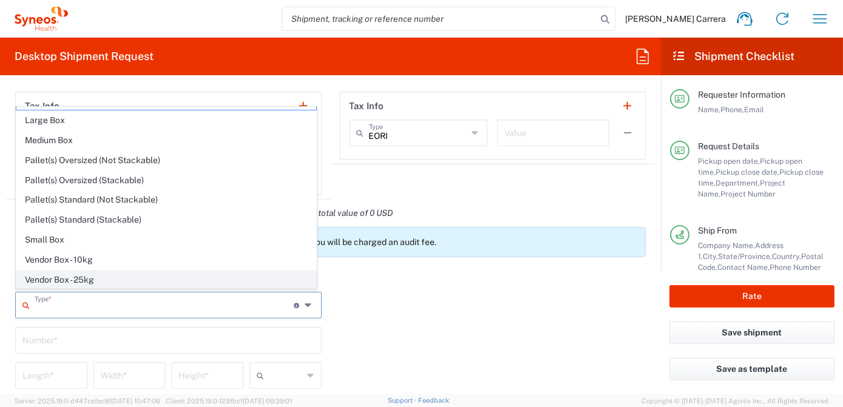
scroll to position [33, 0]
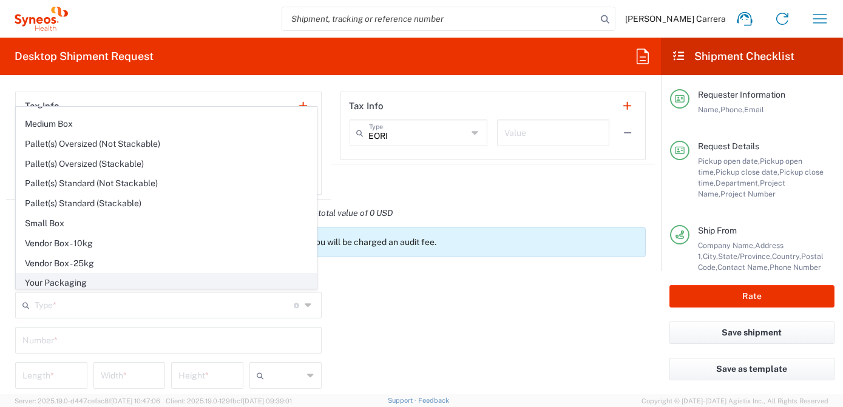
click at [67, 277] on span "Your Packaging" at bounding box center [166, 283] width 300 height 19
type input "Your Packaging"
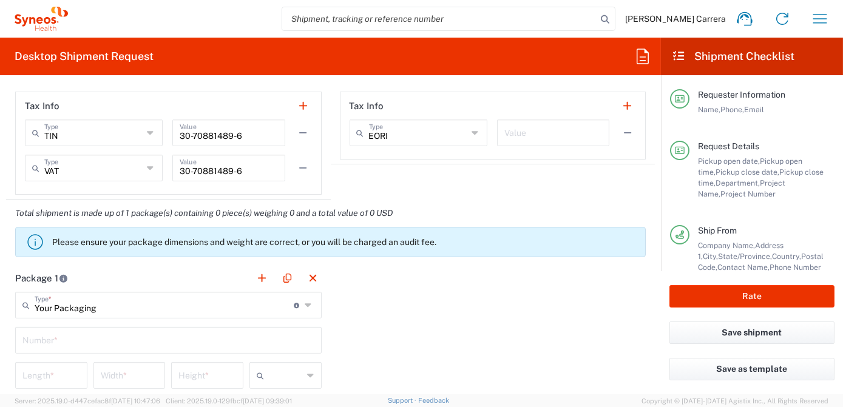
click at [53, 339] on input "text" at bounding box center [168, 339] width 292 height 21
type input "1"
type input "15"
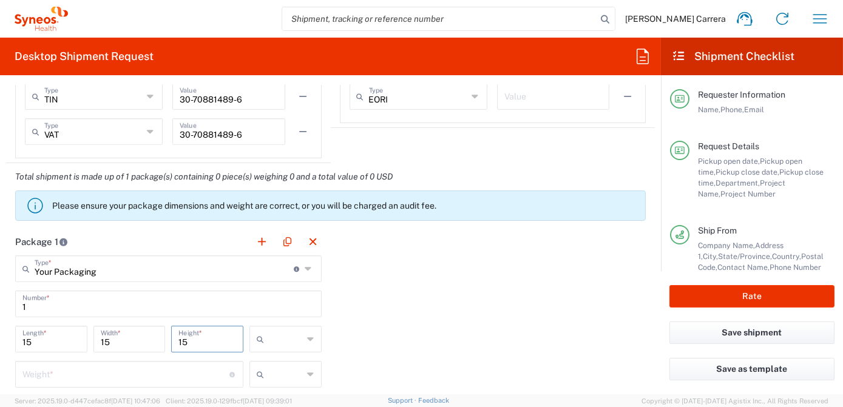
scroll to position [993, 0]
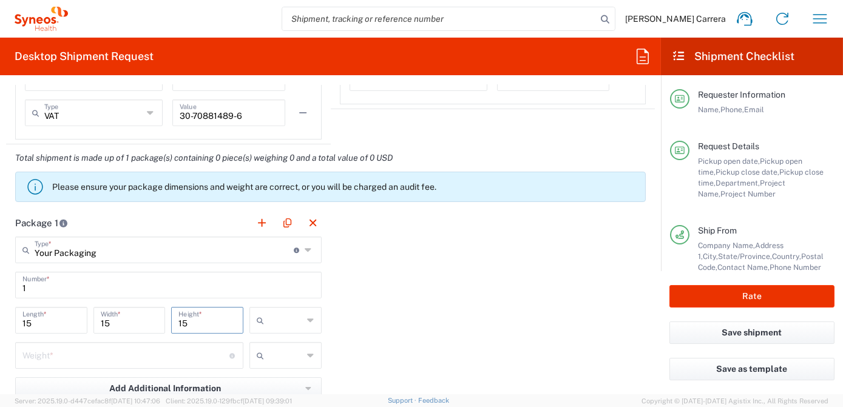
type input "15"
click at [314, 323] on div at bounding box center [285, 320] width 72 height 27
click at [262, 386] on span "in" at bounding box center [282, 384] width 69 height 19
type input "in"
click at [163, 344] on input "number" at bounding box center [125, 354] width 207 height 21
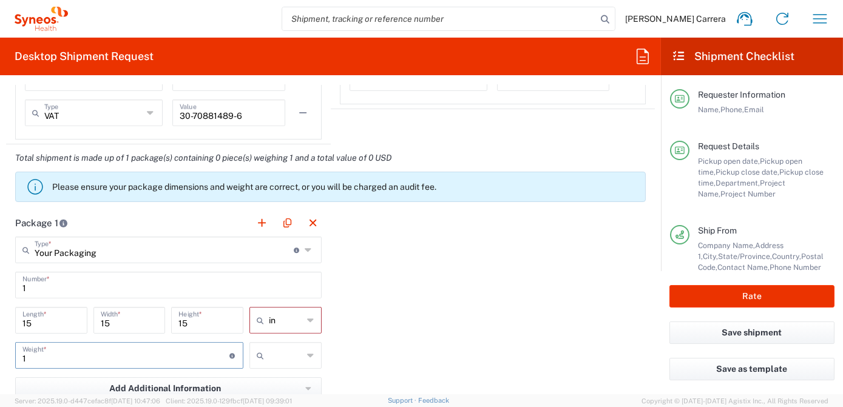
type input "1"
click at [308, 353] on icon at bounding box center [311, 355] width 7 height 19
click at [272, 397] on span "lbs" at bounding box center [282, 399] width 69 height 19
type input "lbs"
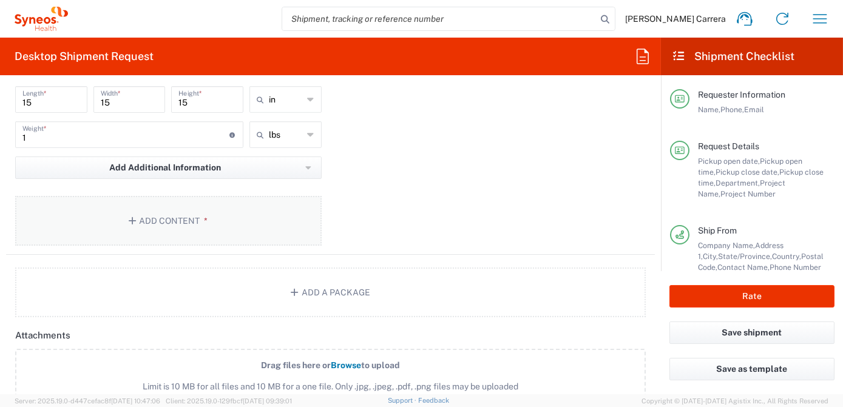
click at [181, 216] on button "Add Content *" at bounding box center [168, 221] width 306 height 50
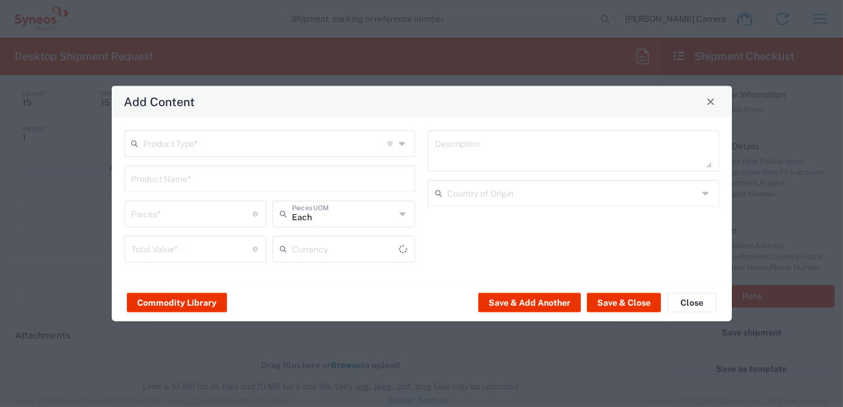
type input "US Dollar"
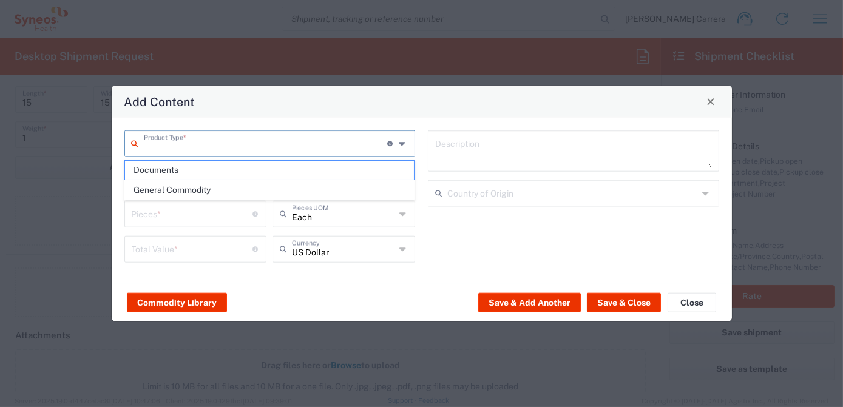
click at [220, 139] on input "text" at bounding box center [266, 142] width 244 height 21
drag, startPoint x: 198, startPoint y: 180, endPoint x: 191, endPoint y: 187, distance: 9.9
click at [197, 181] on span "General Commodity" at bounding box center [269, 190] width 289 height 19
type input "General Commodity"
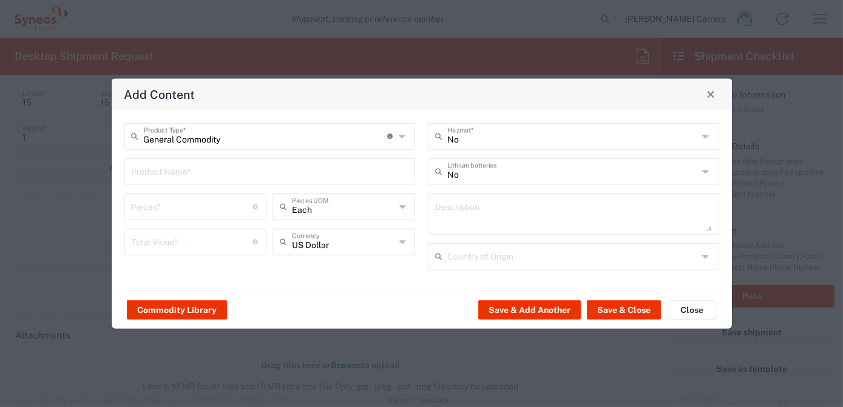
click at [171, 170] on input "text" at bounding box center [270, 170] width 277 height 21
type input "lAB kIT"
click at [164, 215] on input "number" at bounding box center [192, 205] width 121 height 21
type input "1"
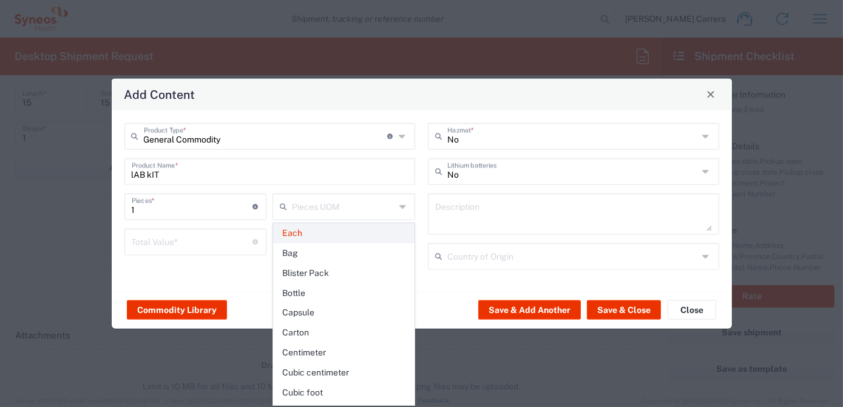
click at [297, 228] on span "Each" at bounding box center [344, 233] width 140 height 19
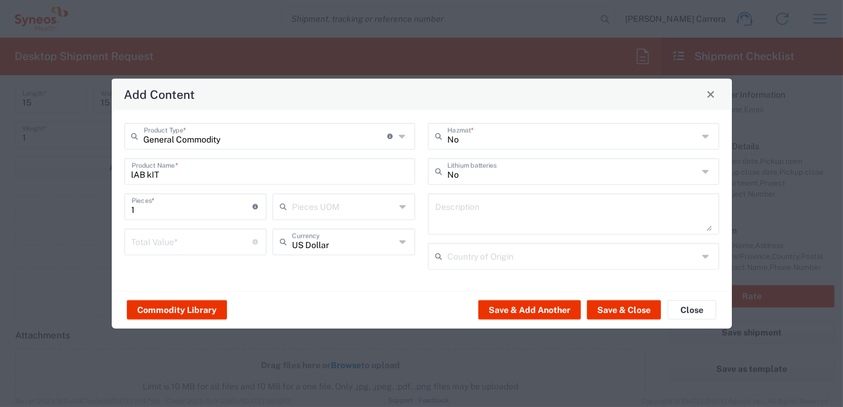
click at [221, 242] on input "number" at bounding box center [192, 240] width 121 height 21
type input "10"
click at [632, 308] on button "Save & Close" at bounding box center [624, 309] width 74 height 19
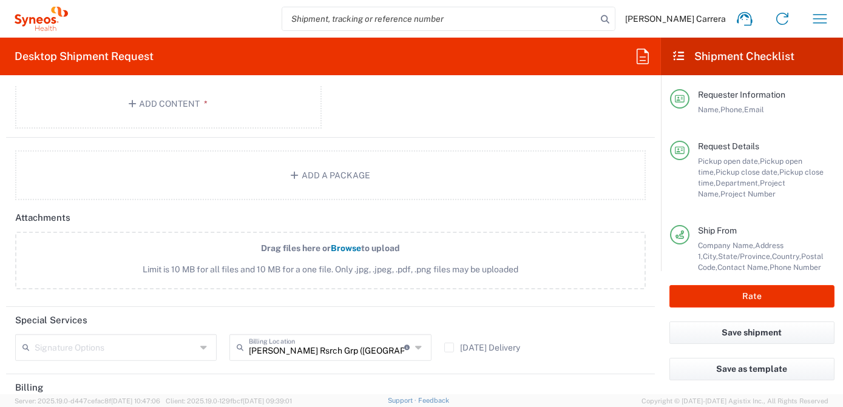
scroll to position [1434, 0]
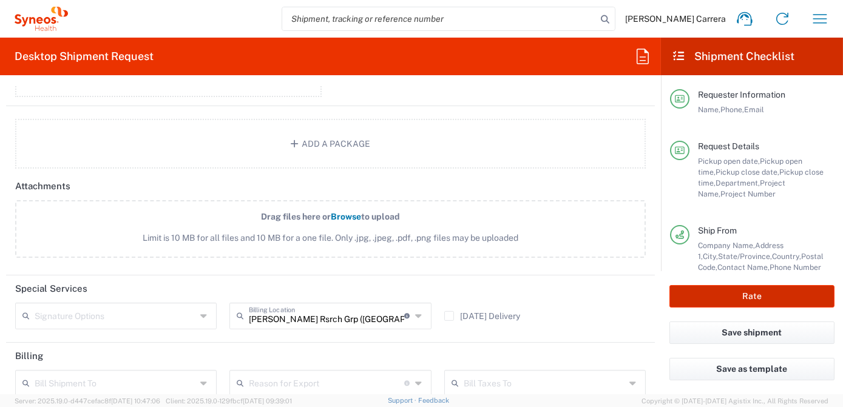
click at [757, 299] on button "Rate" at bounding box center [751, 296] width 165 height 22
type input "OPP 01552"
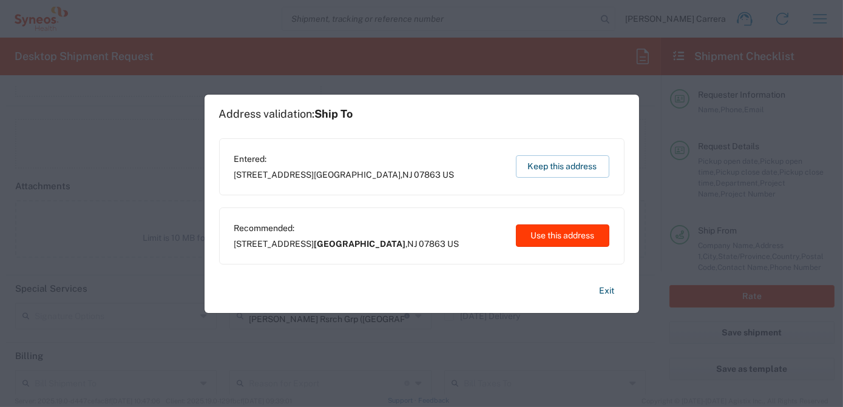
click at [545, 240] on button "Use this address" at bounding box center [562, 235] width 93 height 22
type input "Mansfield Township"
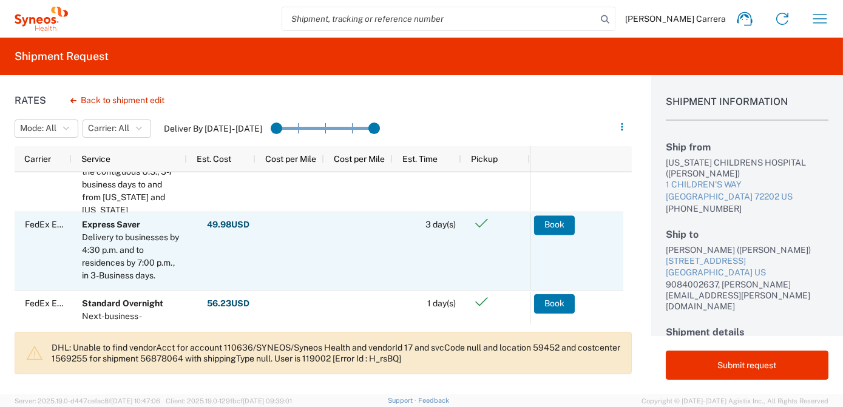
scroll to position [55, 0]
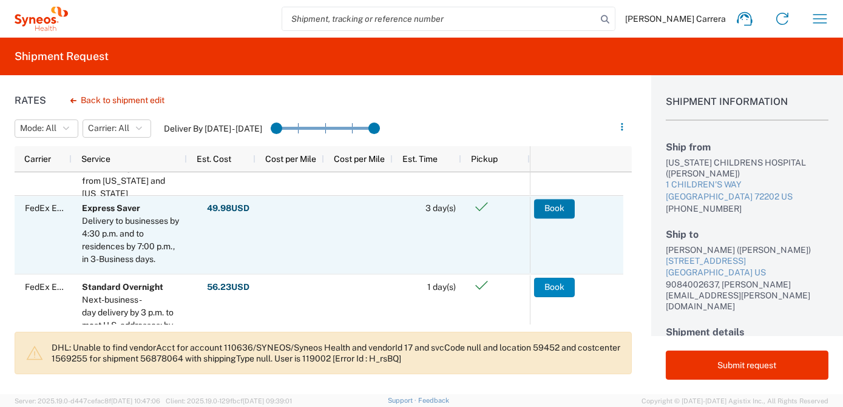
click at [557, 280] on button "Book" at bounding box center [554, 286] width 41 height 19
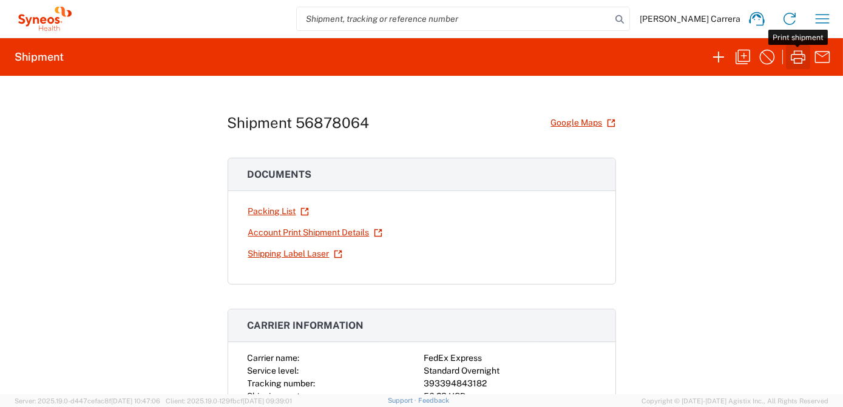
click at [793, 69] on button "button" at bounding box center [798, 57] width 24 height 24
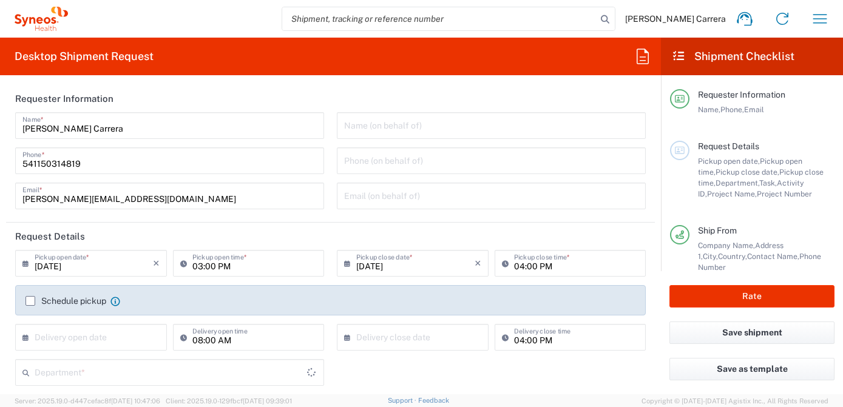
type input "Department"
type input "[GEOGRAPHIC_DATA]"
type input "Syneos Health Argentina SA"
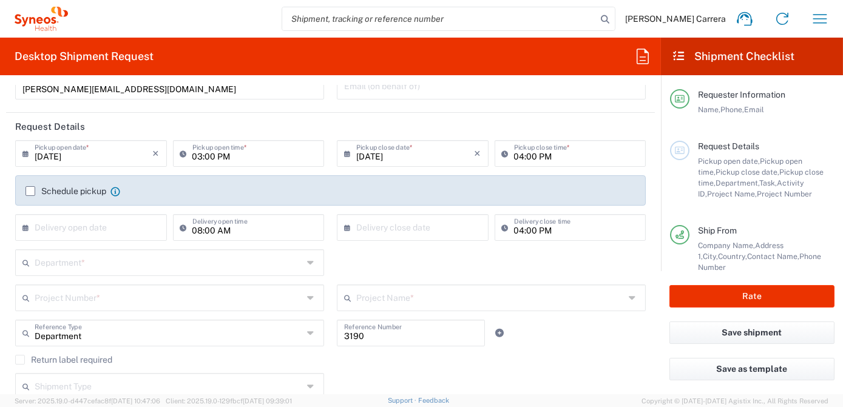
scroll to position [165, 0]
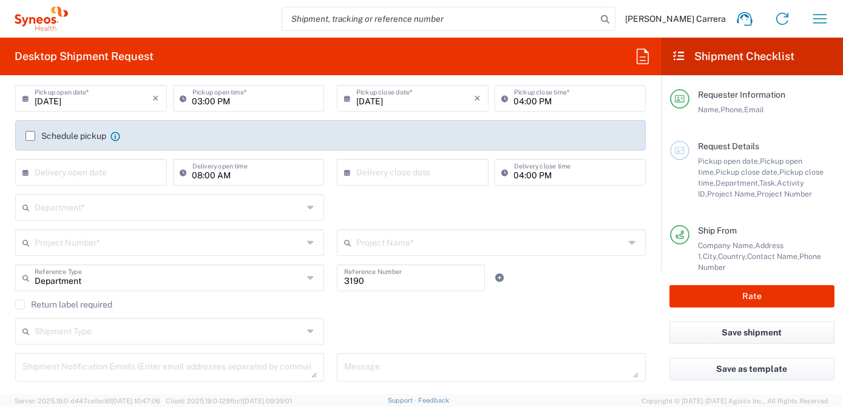
drag, startPoint x: 76, startPoint y: 240, endPoint x: 81, endPoint y: 235, distance: 6.4
click at [76, 239] on input "text" at bounding box center [169, 241] width 268 height 21
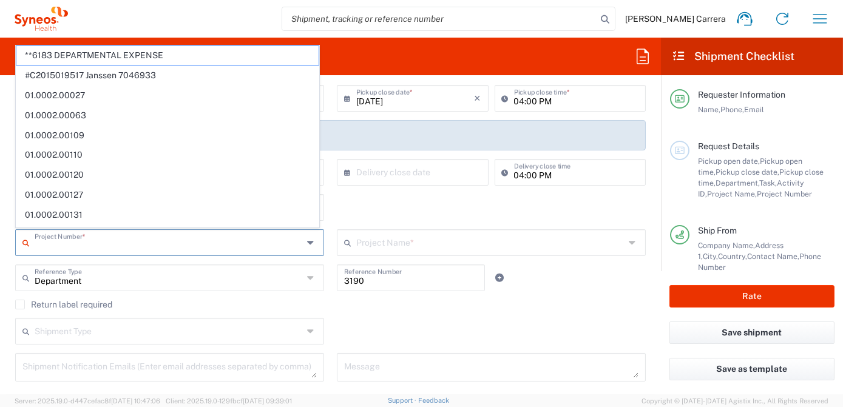
click at [1, 214] on form "Requester Information [PERSON_NAME] Carrera Name * [PHONE_NUMBER] Phone * [PERS…" at bounding box center [330, 239] width 661 height 309
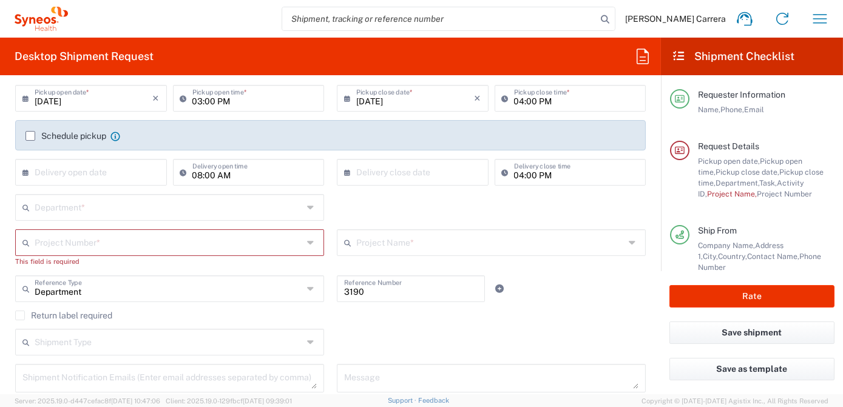
click at [49, 211] on input "text" at bounding box center [169, 206] width 268 height 21
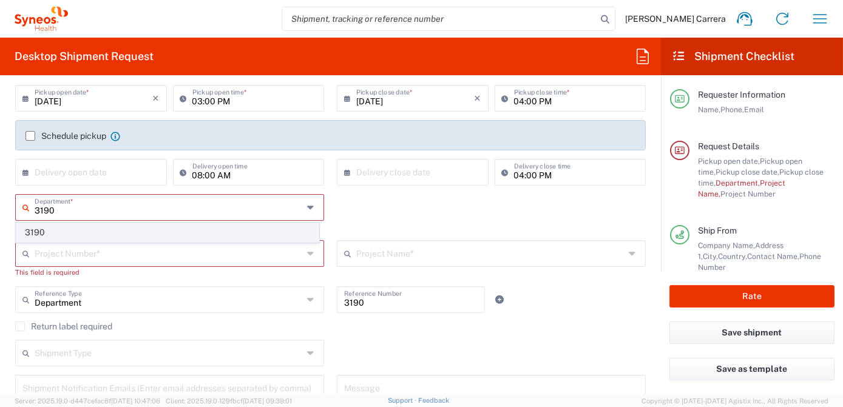
type input "3190"
click at [42, 233] on span "3190" at bounding box center [167, 232] width 302 height 19
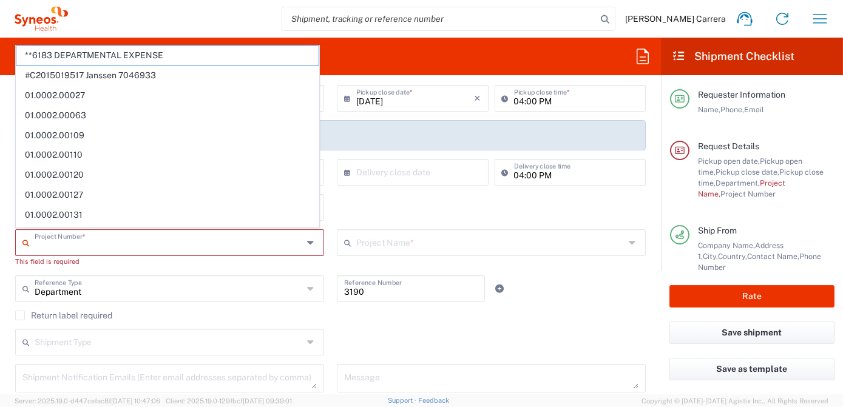
click at [48, 241] on input "text" at bounding box center [169, 241] width 268 height 21
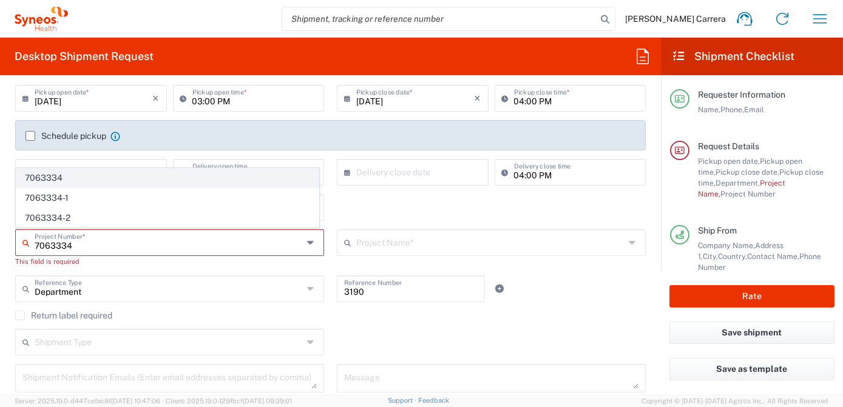
type input "7063334"
click at [47, 183] on span "7063334" at bounding box center [167, 178] width 302 height 19
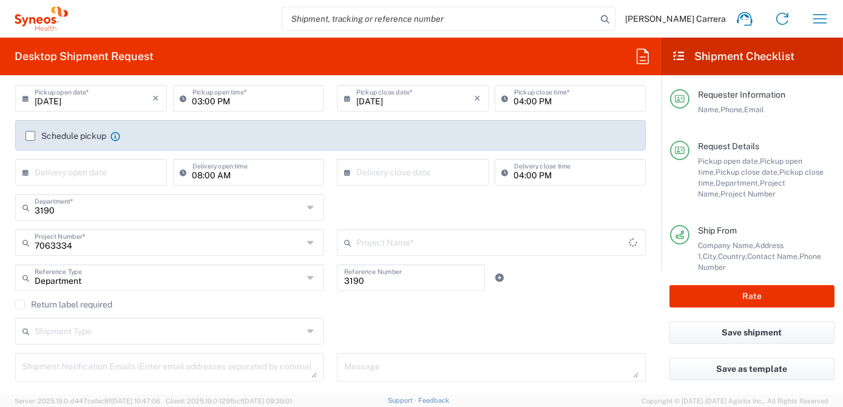
type input "Mineralys 7063334"
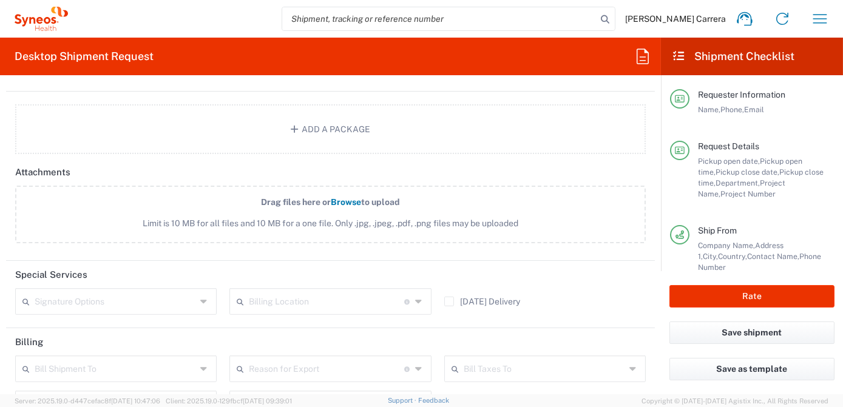
scroll to position [1379, 0]
click at [301, 294] on input "text" at bounding box center [326, 298] width 155 height 21
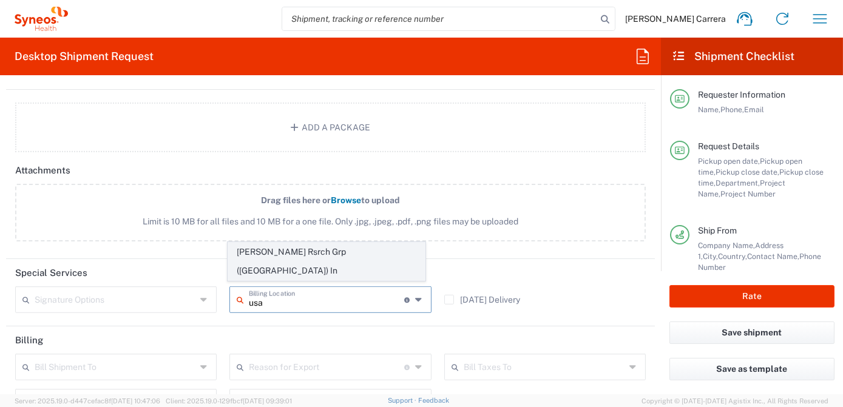
click at [288, 273] on span "[PERSON_NAME] Rsrch Grp ([GEOGRAPHIC_DATA]) In" at bounding box center [326, 262] width 197 height 38
type input "[PERSON_NAME] Rsrch Grp ([GEOGRAPHIC_DATA]) In"
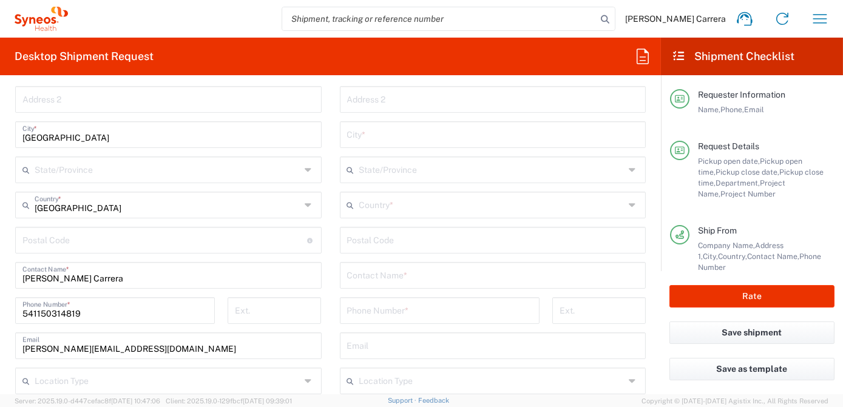
scroll to position [386, 0]
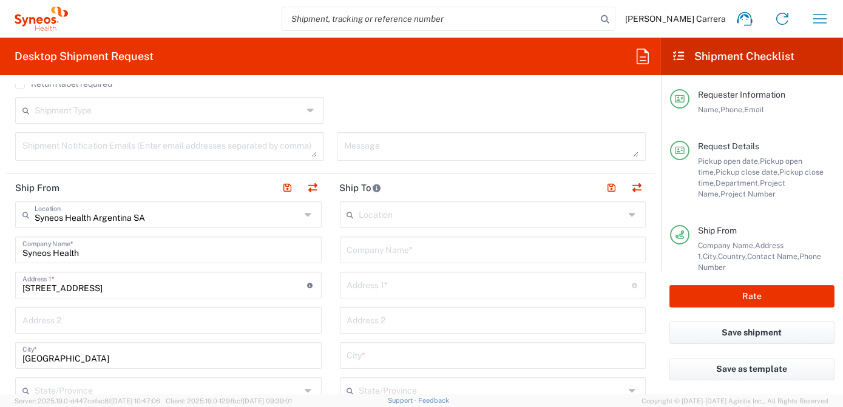
drag, startPoint x: 14, startPoint y: 255, endPoint x: 0, endPoint y: 243, distance: 18.1
click at [0, 248] on html "[PERSON_NAME] Carrera Home Shipment estimator Shipment tracking Desktop shipmen…" at bounding box center [421, 203] width 843 height 407
drag, startPoint x: 103, startPoint y: 257, endPoint x: 0, endPoint y: 232, distance: 106.0
click at [0, 238] on html "[PERSON_NAME] Carrera Home Shipment estimator Shipment tracking Desktop shipmen…" at bounding box center [421, 203] width 843 height 407
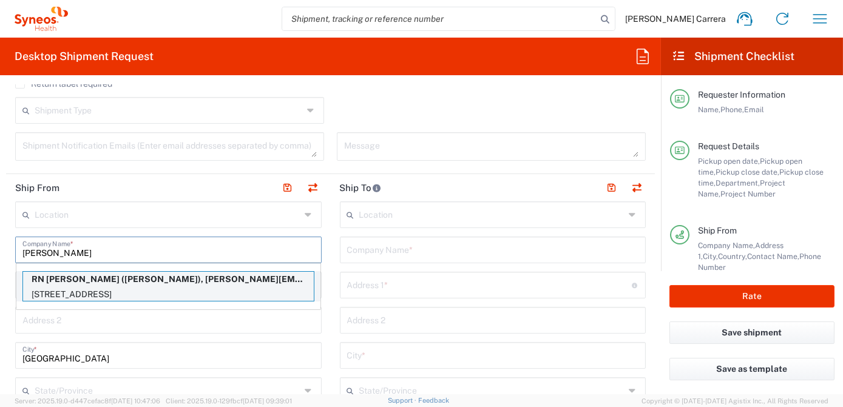
click at [72, 287] on p "[STREET_ADDRESS]" at bounding box center [168, 294] width 291 height 15
type input "RN [PERSON_NAME]"
type input "[STREET_ADDRESS]"
type input "Cicero"
type input "[GEOGRAPHIC_DATA]"
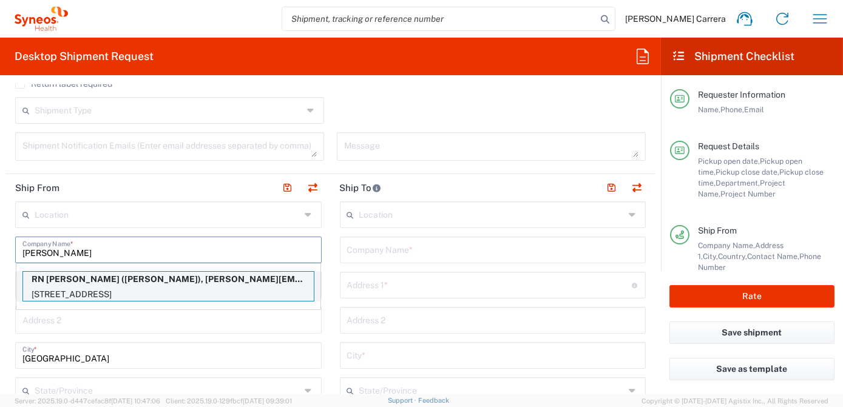
type input "60804"
type input "[PERSON_NAME]"
type input "[PHONE_NUMBER]"
type input "[PERSON_NAME][EMAIL_ADDRESS][PERSON_NAME][DOMAIN_NAME]"
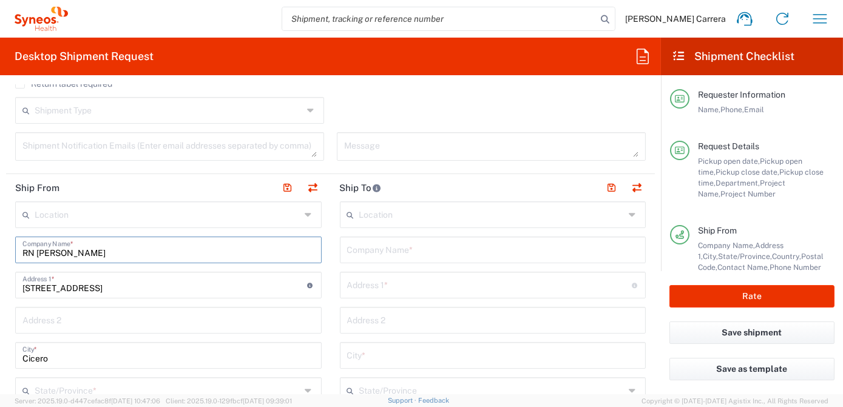
type input "[US_STATE]"
click at [374, 252] on input "text" at bounding box center [493, 248] width 292 height 21
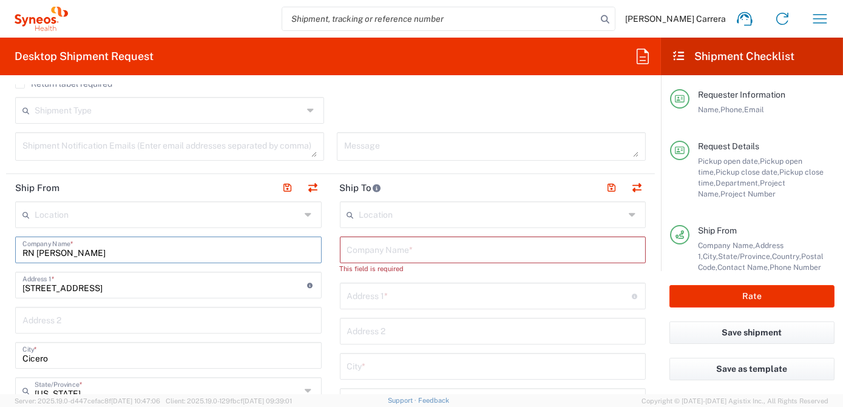
drag, startPoint x: 38, startPoint y: 250, endPoint x: 1, endPoint y: 249, distance: 37.0
click at [1, 249] on form "Requester Information [PERSON_NAME] Carrera Name * [PHONE_NUMBER] Phone * [PERS…" at bounding box center [330, 239] width 661 height 309
type input "[PERSON_NAME]"
click at [356, 250] on input "text" at bounding box center [493, 248] width 292 height 21
click at [385, 251] on input "text" at bounding box center [493, 248] width 292 height 21
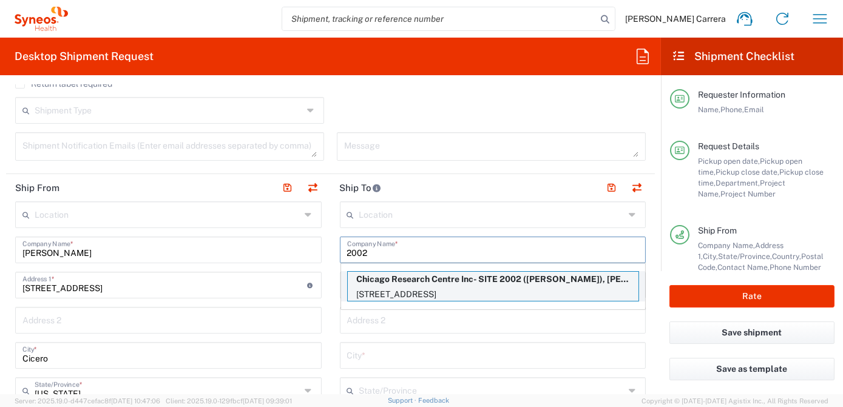
click at [459, 291] on p "[STREET_ADDRESS]" at bounding box center [493, 294] width 291 height 15
type input "Chicago Research Centre Inc- SITE 2002"
type input "[STREET_ADDRESS]"
type input "[GEOGRAPHIC_DATA]"
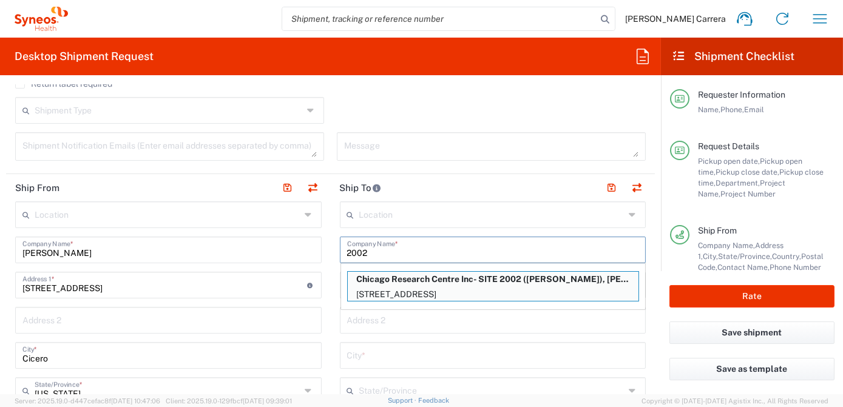
type input "60634"
type input "[PERSON_NAME]"
type input "7732829845"
type input "[PERSON_NAME][EMAIL_ADDRESS][PERSON_NAME][DOMAIN_NAME]"
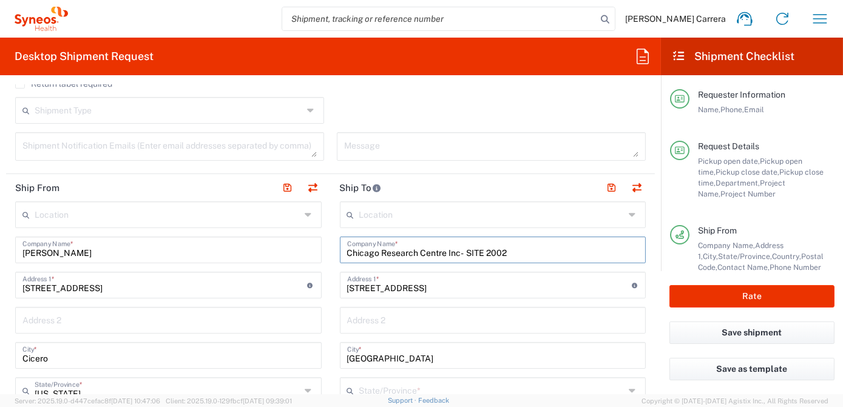
type input "[US_STATE]"
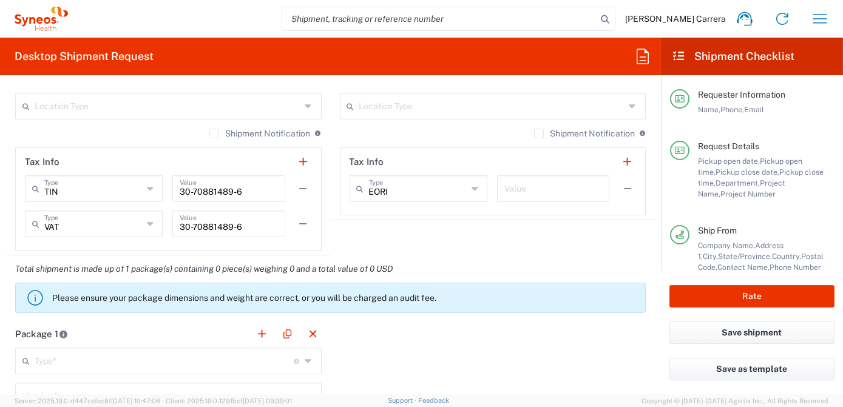
scroll to position [882, 0]
click at [36, 358] on input "text" at bounding box center [164, 359] width 259 height 21
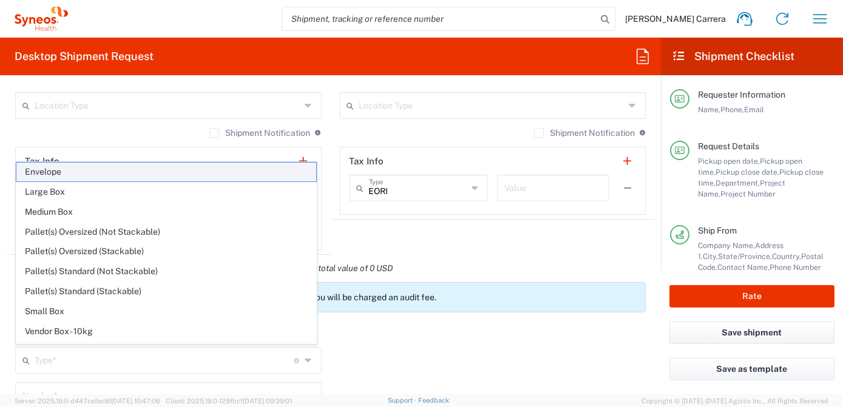
click at [69, 175] on span "Envelope" at bounding box center [166, 172] width 300 height 19
type input "Envelope"
type input "1"
type input "9.5"
type input "12.5"
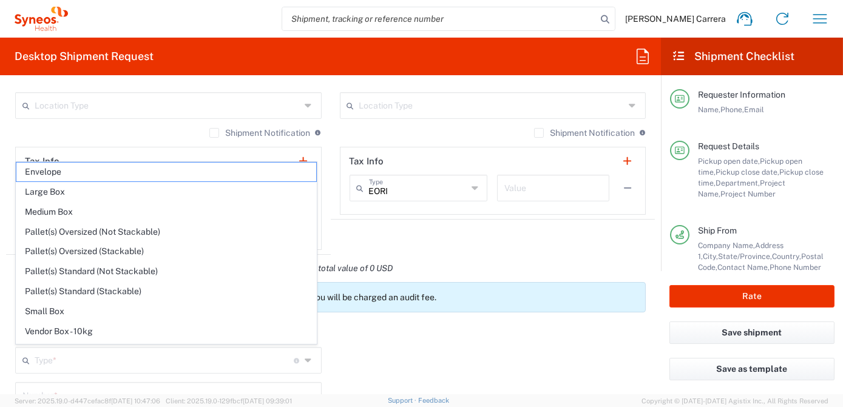
type input "0.25"
type input "in"
type input "0.45"
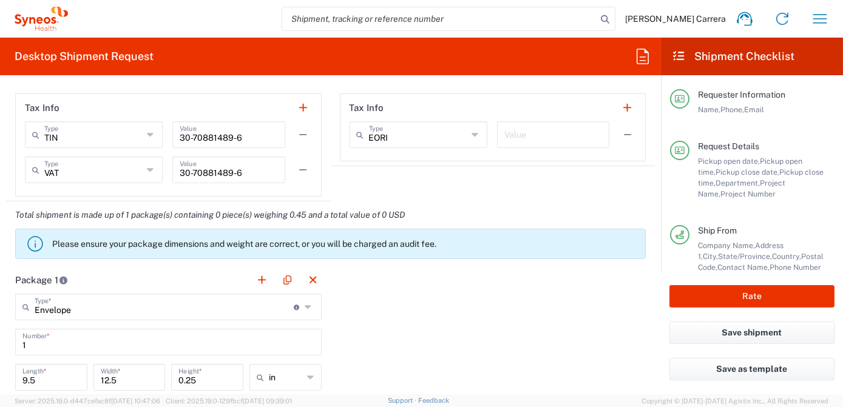
scroll to position [1158, 0]
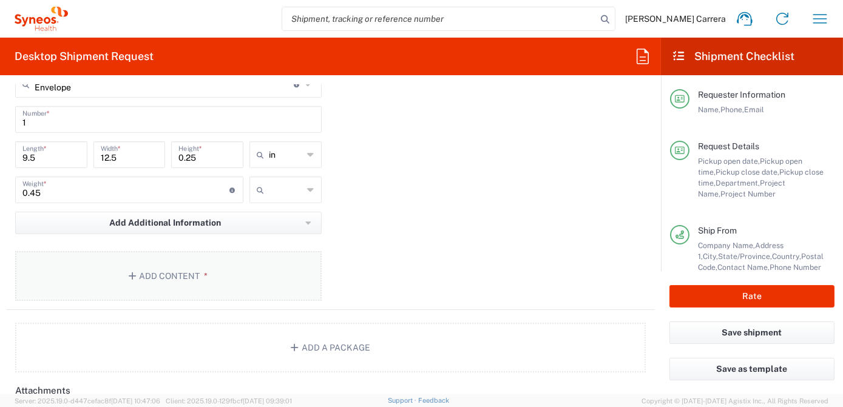
click at [168, 269] on button "Add Content *" at bounding box center [168, 276] width 306 height 50
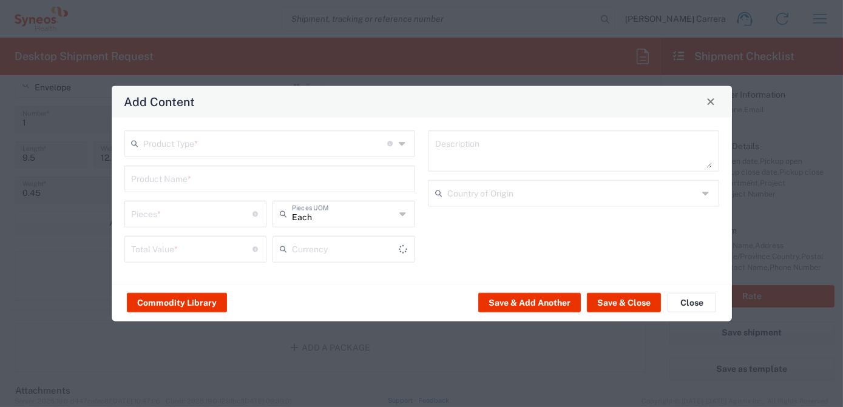
type input "US Dollar"
click at [184, 146] on input "text" at bounding box center [266, 142] width 244 height 21
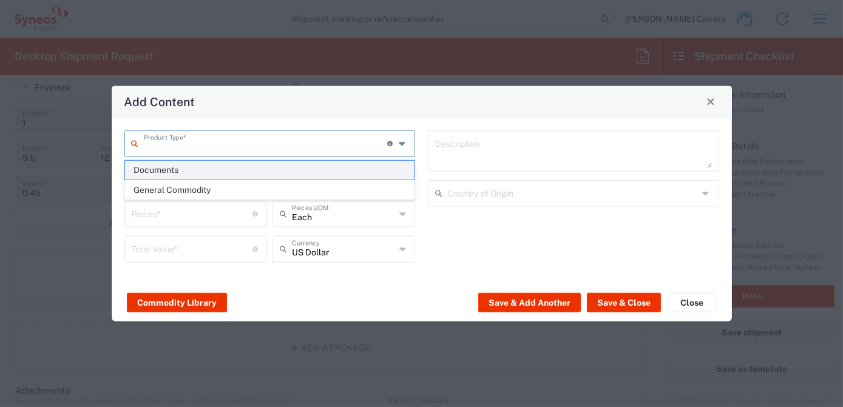
click at [183, 170] on span "Documents" at bounding box center [269, 170] width 289 height 19
type input "Documents"
type input "1"
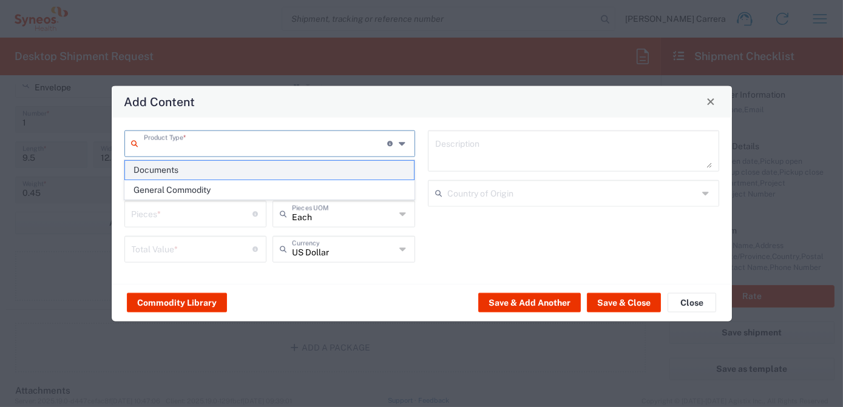
type textarea "Documents"
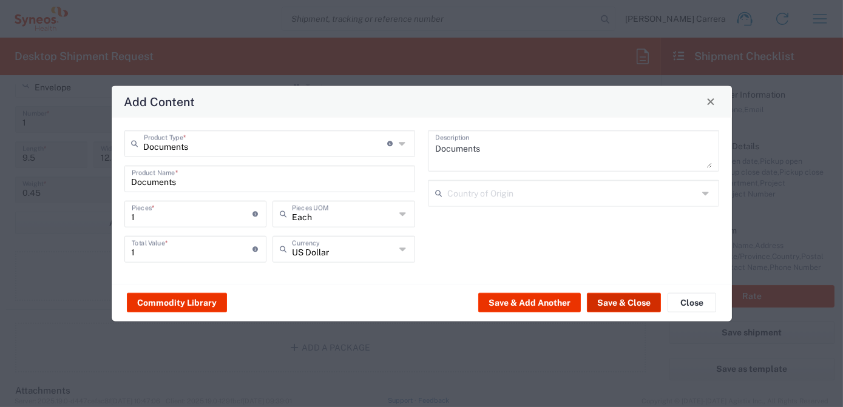
click at [632, 293] on button "Save & Close" at bounding box center [624, 302] width 74 height 19
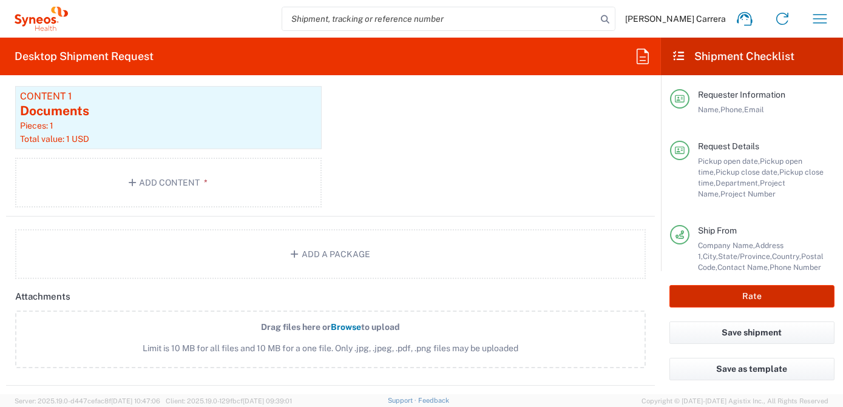
click at [762, 295] on button "Rate" at bounding box center [751, 296] width 165 height 22
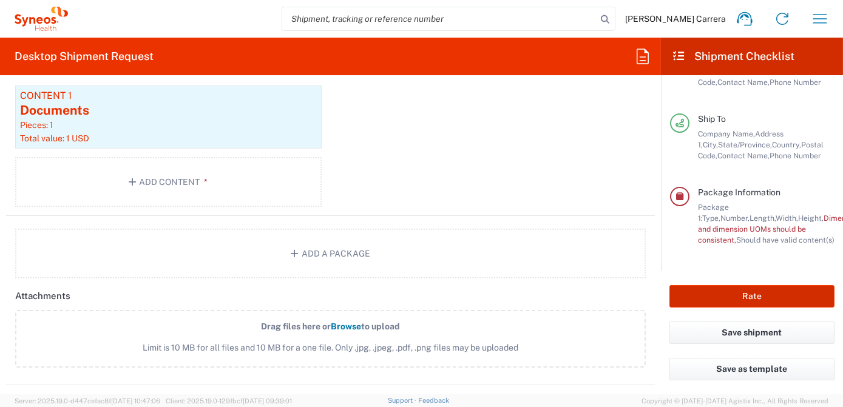
scroll to position [194, 0]
type input "7063334"
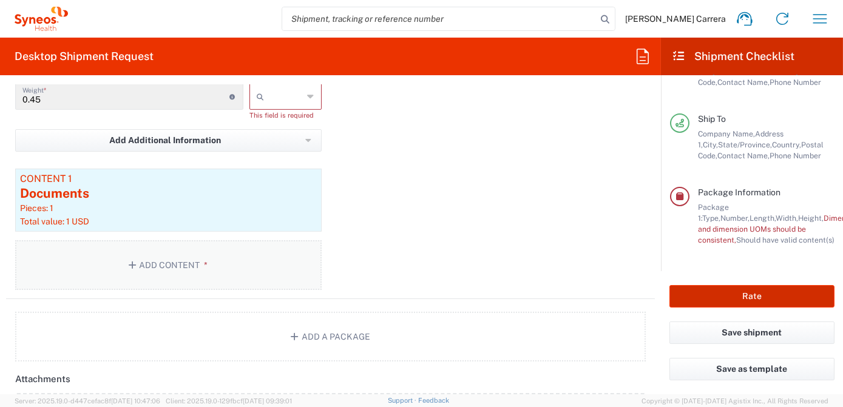
scroll to position [1224, 0]
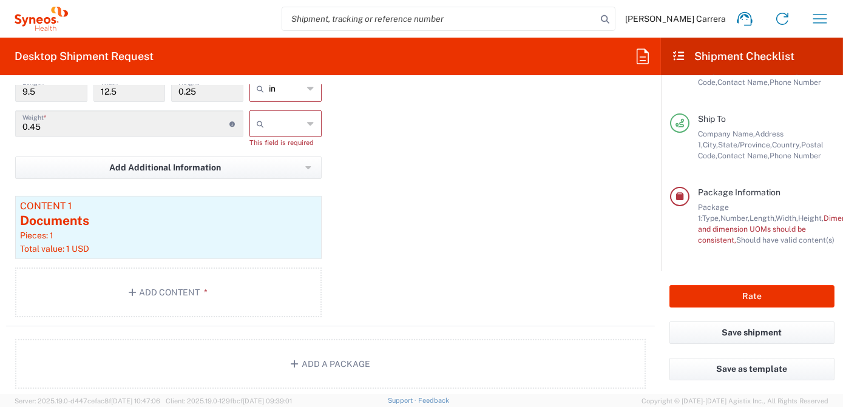
click at [284, 124] on input "text" at bounding box center [286, 123] width 35 height 19
click at [286, 167] on span "lbs" at bounding box center [282, 167] width 69 height 19
type input "lbs"
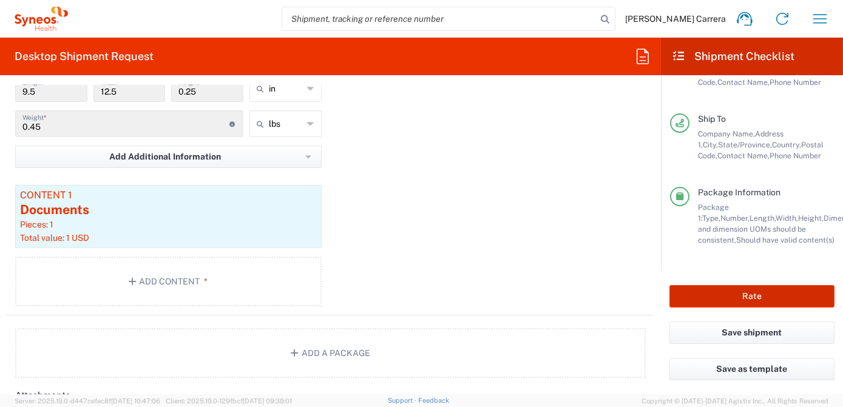
click at [752, 294] on button "Rate" at bounding box center [751, 296] width 165 height 22
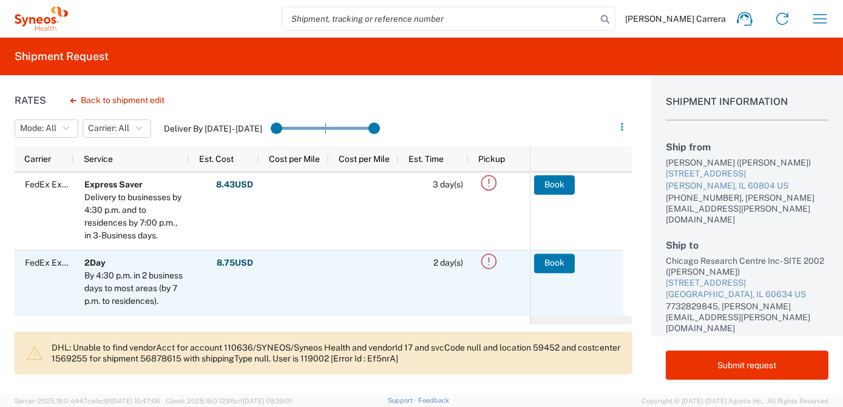
scroll to position [55, 0]
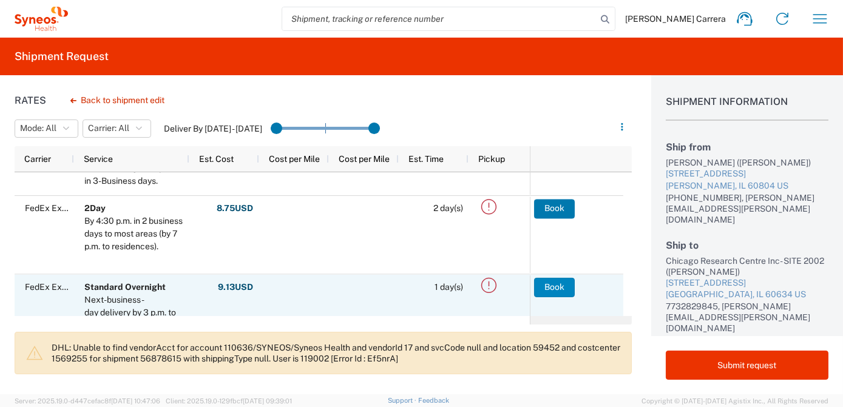
click at [552, 285] on button "Book" at bounding box center [554, 286] width 41 height 19
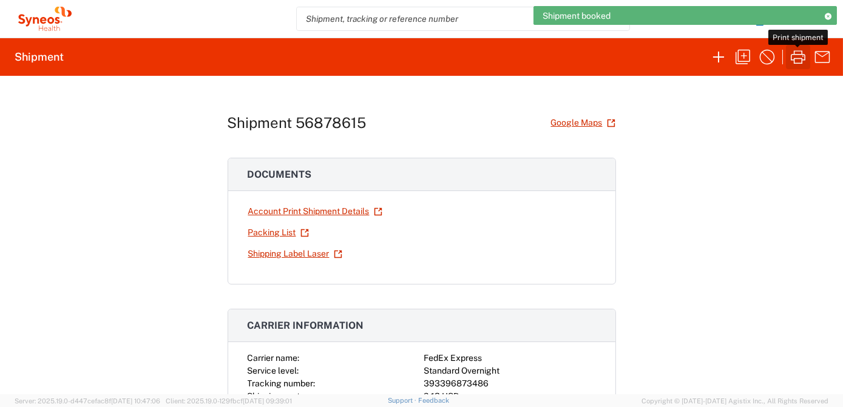
drag, startPoint x: 799, startPoint y: 52, endPoint x: 811, endPoint y: 42, distance: 15.1
click at [802, 49] on icon "button" at bounding box center [797, 56] width 19 height 19
